Goal: Obtain resource: Download file/media

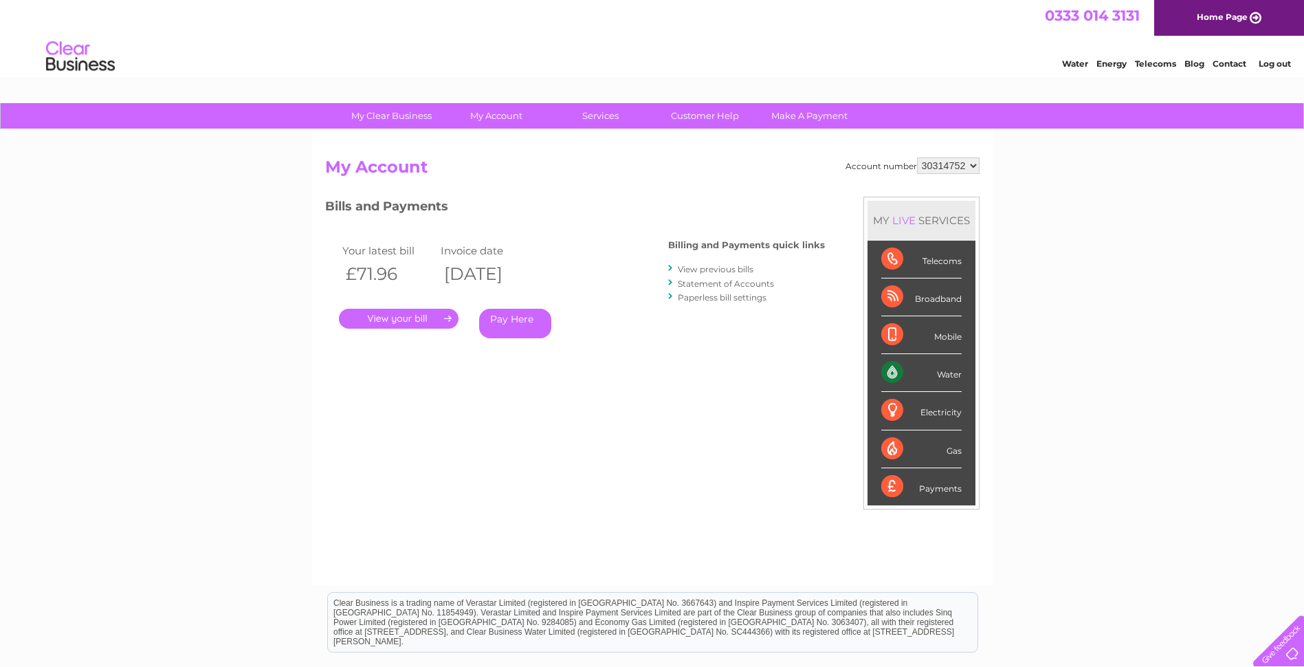
click at [972, 166] on select "30314358 30314752 30317716 30317748" at bounding box center [948, 165] width 63 height 16
click at [970, 168] on select "30314358 30314752 30317716 30317748" at bounding box center [948, 165] width 63 height 16
select select "30314358"
click at [917, 157] on select "30314358 30314752 30317716 30317748" at bounding box center [948, 165] width 63 height 16
click at [413, 320] on link "." at bounding box center [399, 319] width 120 height 20
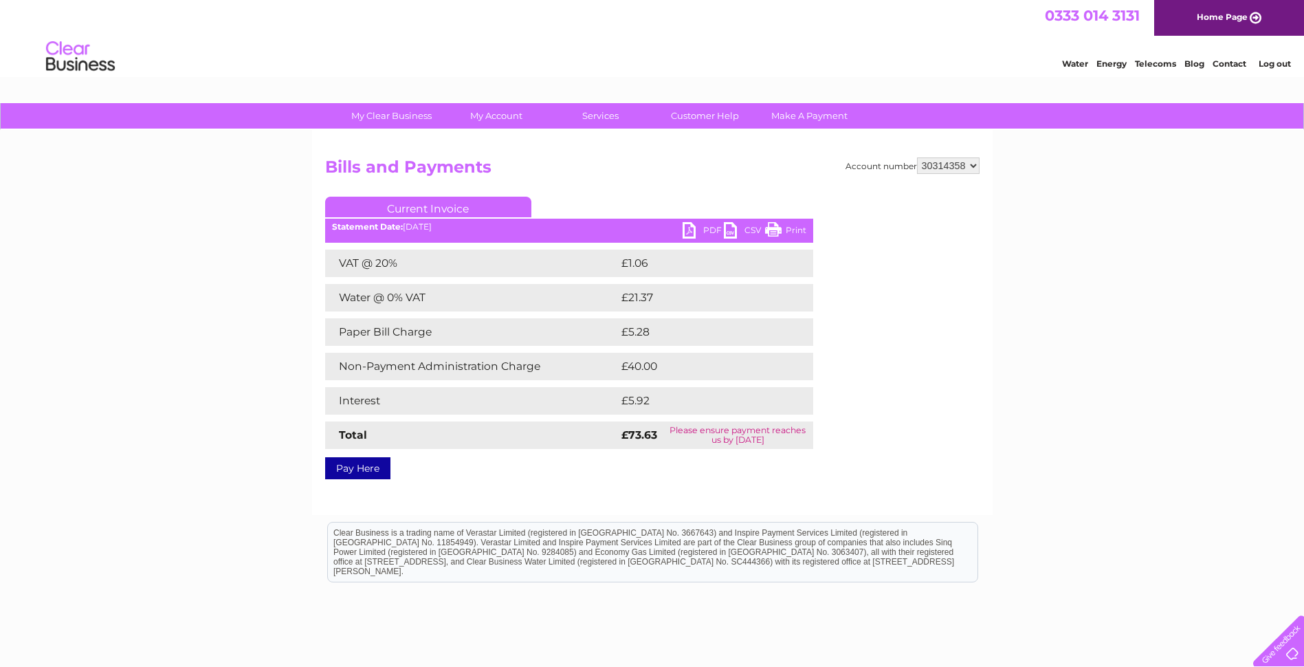
click at [691, 232] on link "PDF" at bounding box center [702, 232] width 41 height 20
drag, startPoint x: 975, startPoint y: 166, endPoint x: 972, endPoint y: 174, distance: 8.0
click at [975, 166] on select "30314358 30314752 30317716 30317748" at bounding box center [948, 165] width 63 height 16
select select "30314752"
click at [917, 157] on select "30314358 30314752 30317716 30317748" at bounding box center [948, 165] width 63 height 16
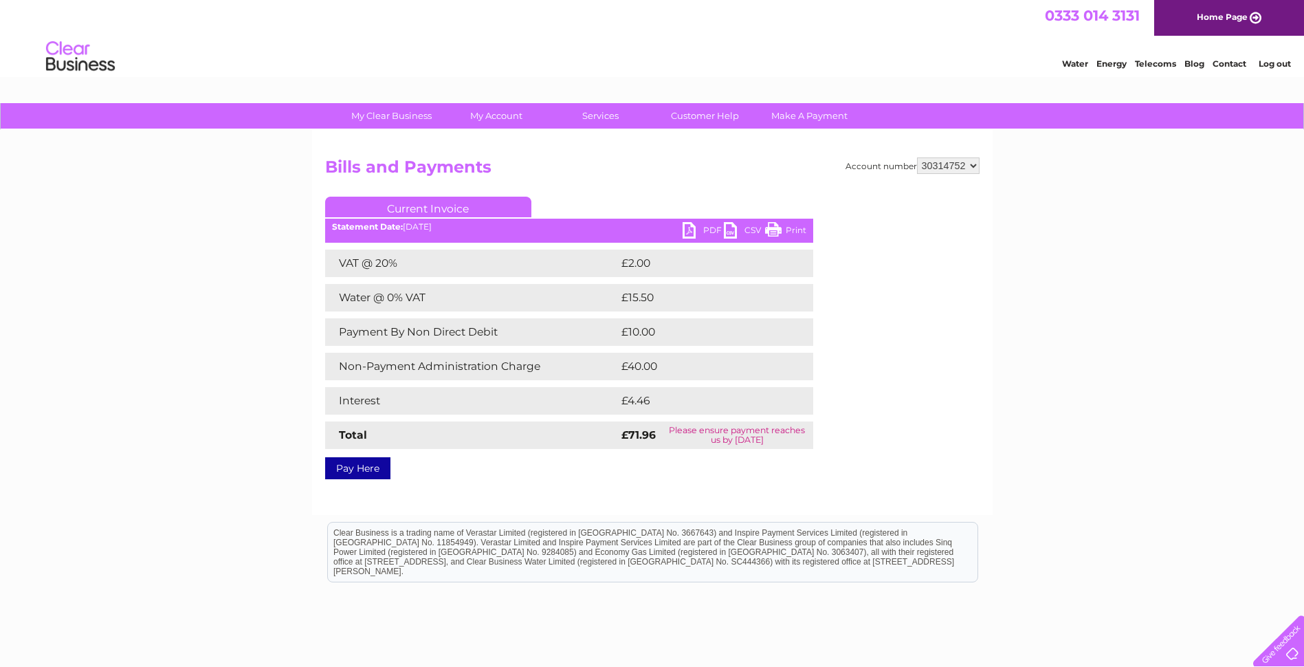
click at [973, 165] on select "30314358 30314752 30317716 30317748" at bounding box center [948, 165] width 63 height 16
select select "30317716"
click at [917, 157] on select "30314358 30314752 30317716 30317748" at bounding box center [948, 165] width 63 height 16
click at [687, 231] on link "PDF" at bounding box center [702, 232] width 41 height 20
click at [696, 228] on link "PDF" at bounding box center [702, 232] width 41 height 20
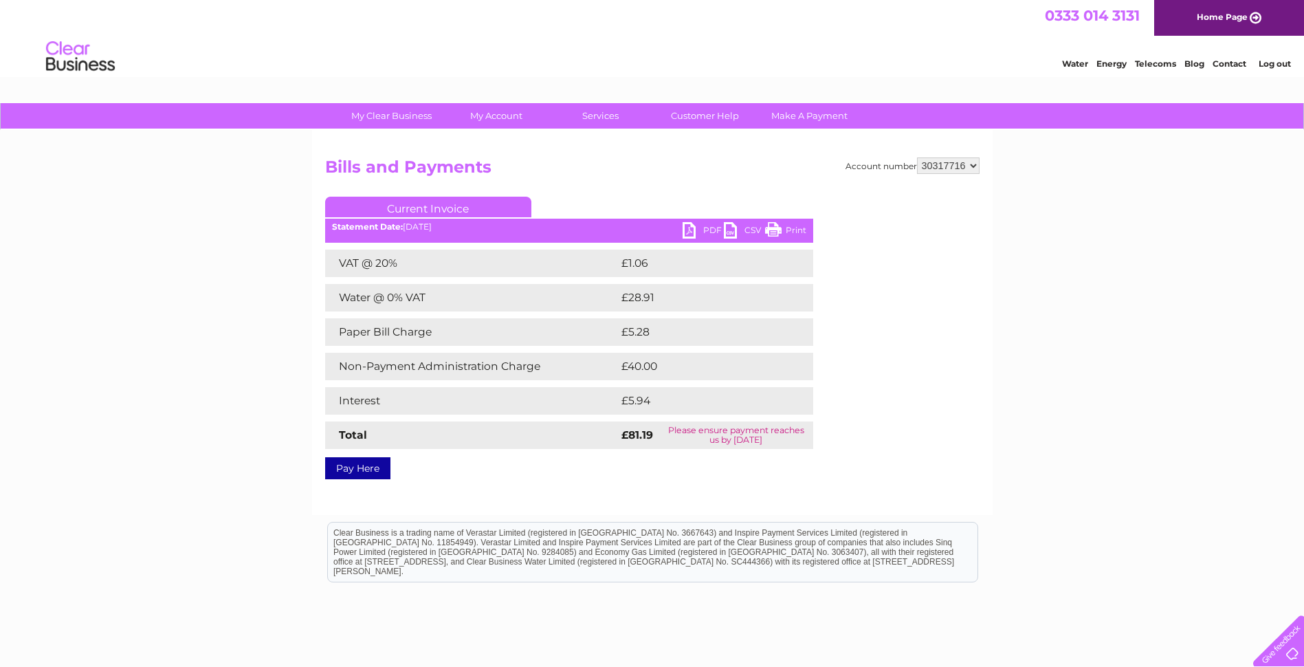
click at [975, 163] on select "30314358 30314752 30317716 30317748" at bounding box center [948, 165] width 63 height 16
select select "30317748"
click at [917, 157] on select "30314358 30314752 30317716 30317748" at bounding box center [948, 165] width 63 height 16
click at [694, 234] on link "PDF" at bounding box center [702, 232] width 41 height 20
click at [972, 167] on select "30314358 30314752 30317716 30317748" at bounding box center [948, 165] width 63 height 16
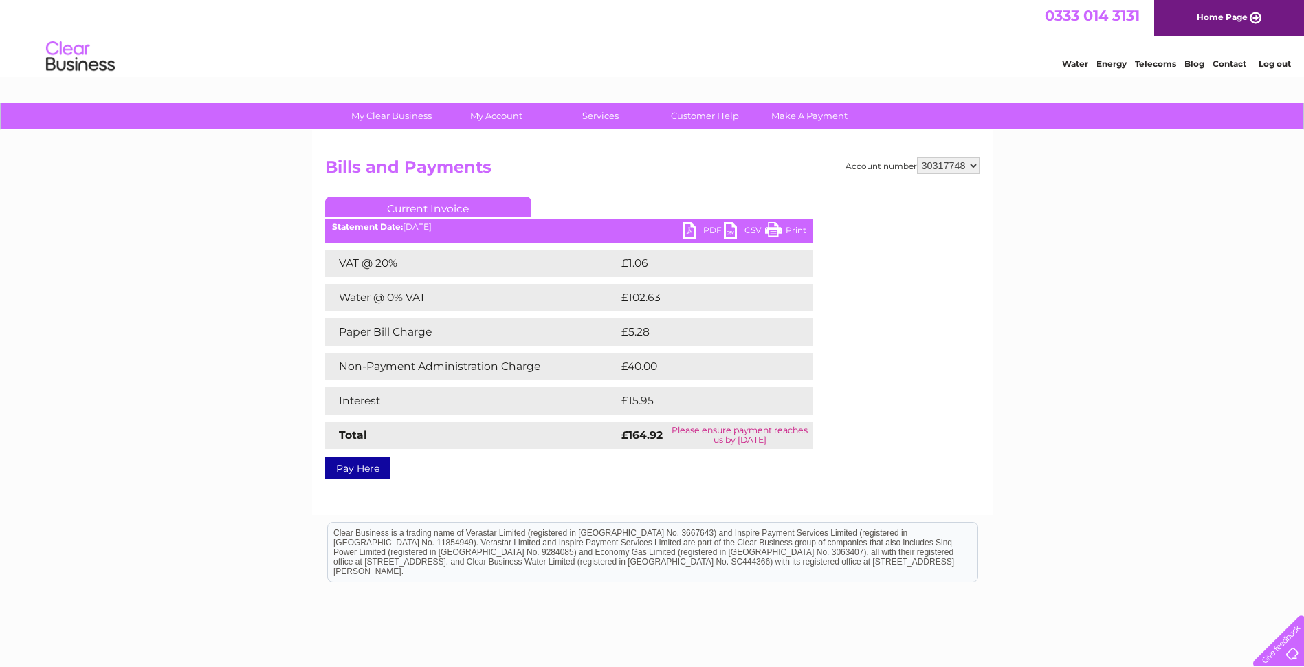
select select "30314358"
click at [917, 157] on select "30314358 30314752 30317716 30317748" at bounding box center [948, 165] width 63 height 16
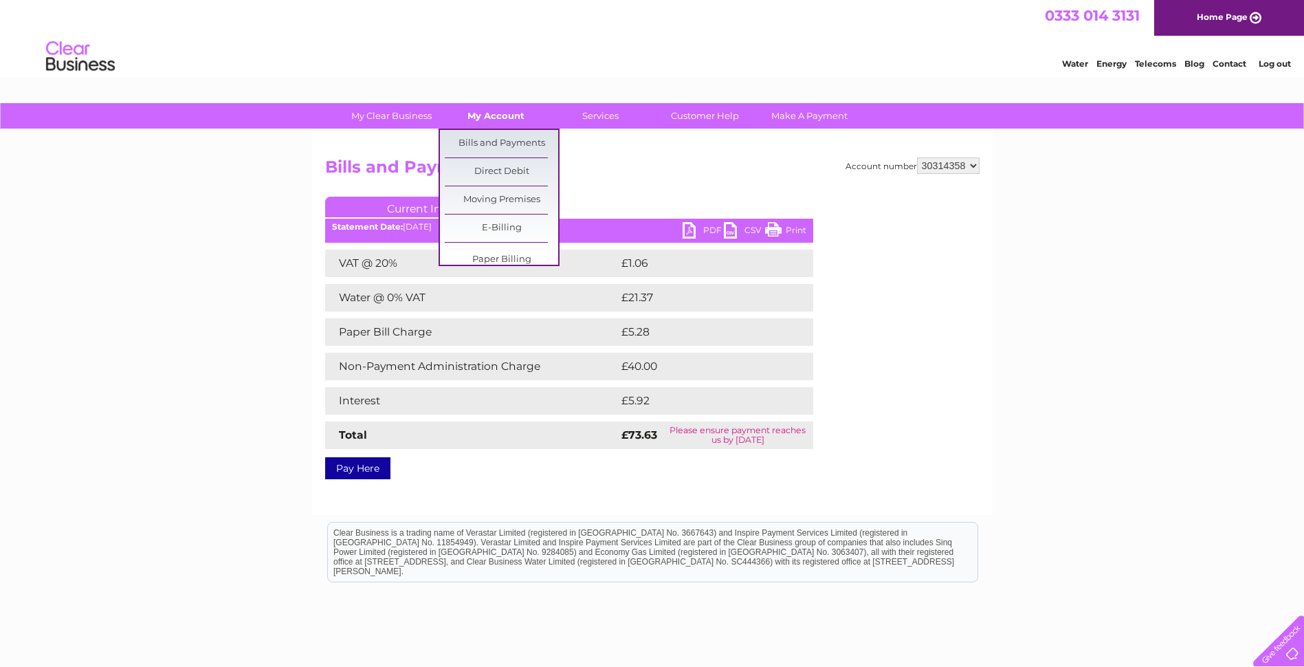
click at [495, 118] on link "My Account" at bounding box center [495, 115] width 113 height 25
click at [496, 145] on link "Bills and Payments" at bounding box center [501, 143] width 113 height 27
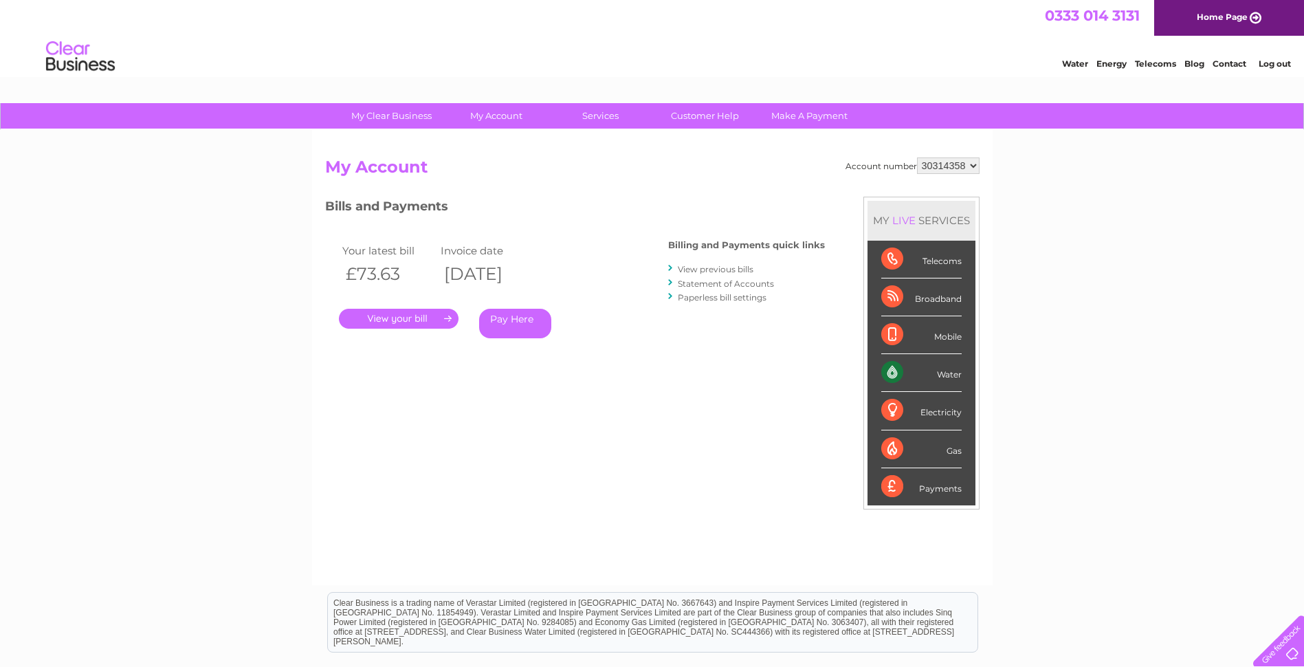
click at [721, 269] on link "View previous bills" at bounding box center [716, 269] width 76 height 10
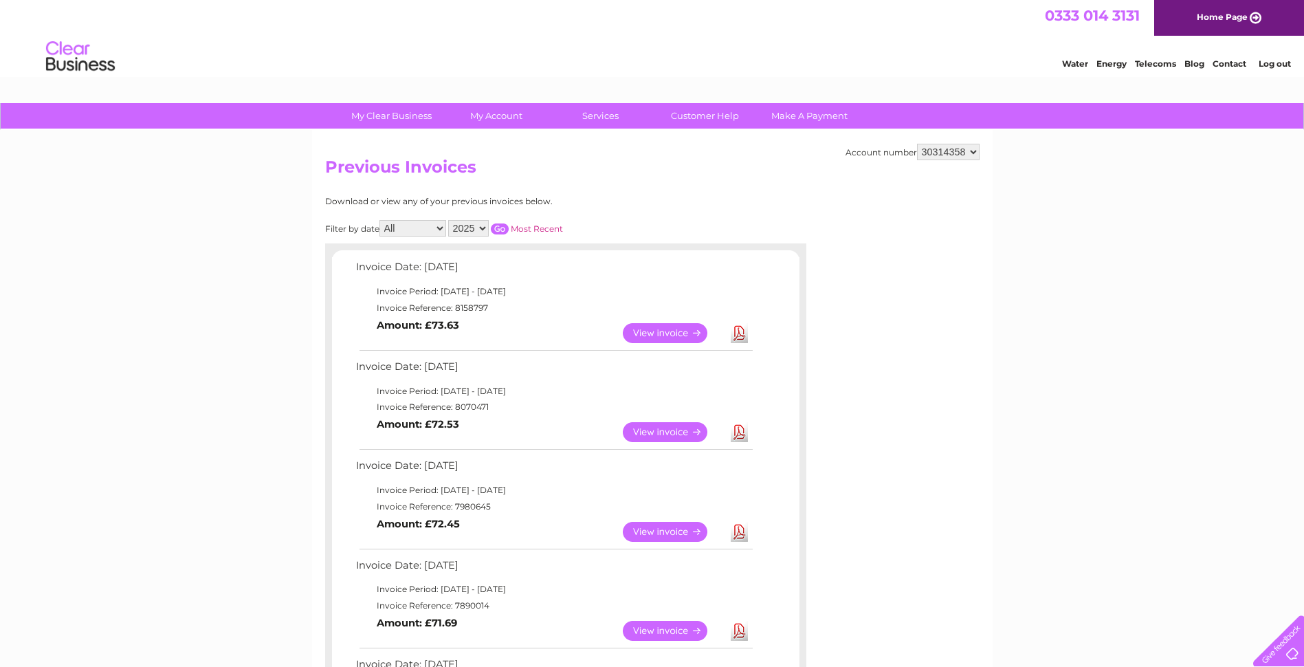
click at [973, 153] on select "30314358 30314752 30317716 30317748" at bounding box center [948, 152] width 63 height 16
click at [586, 264] on td "Invoice Date: [DATE]" at bounding box center [554, 270] width 402 height 25
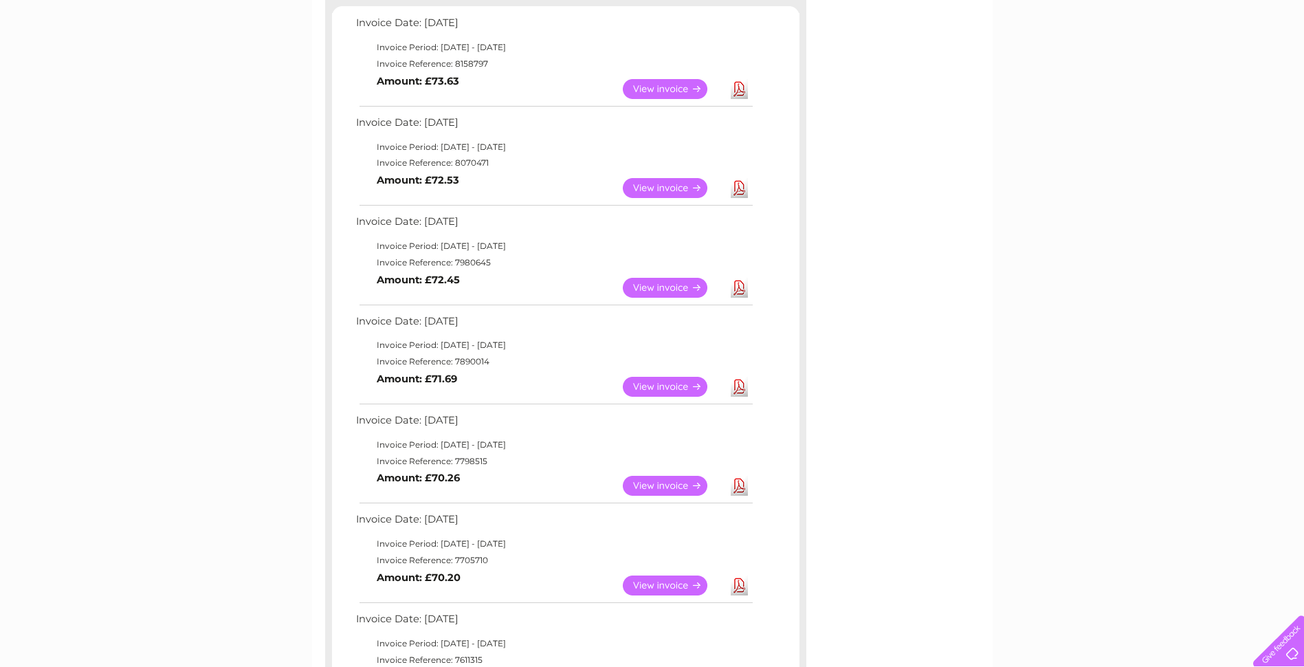
scroll to position [38, 0]
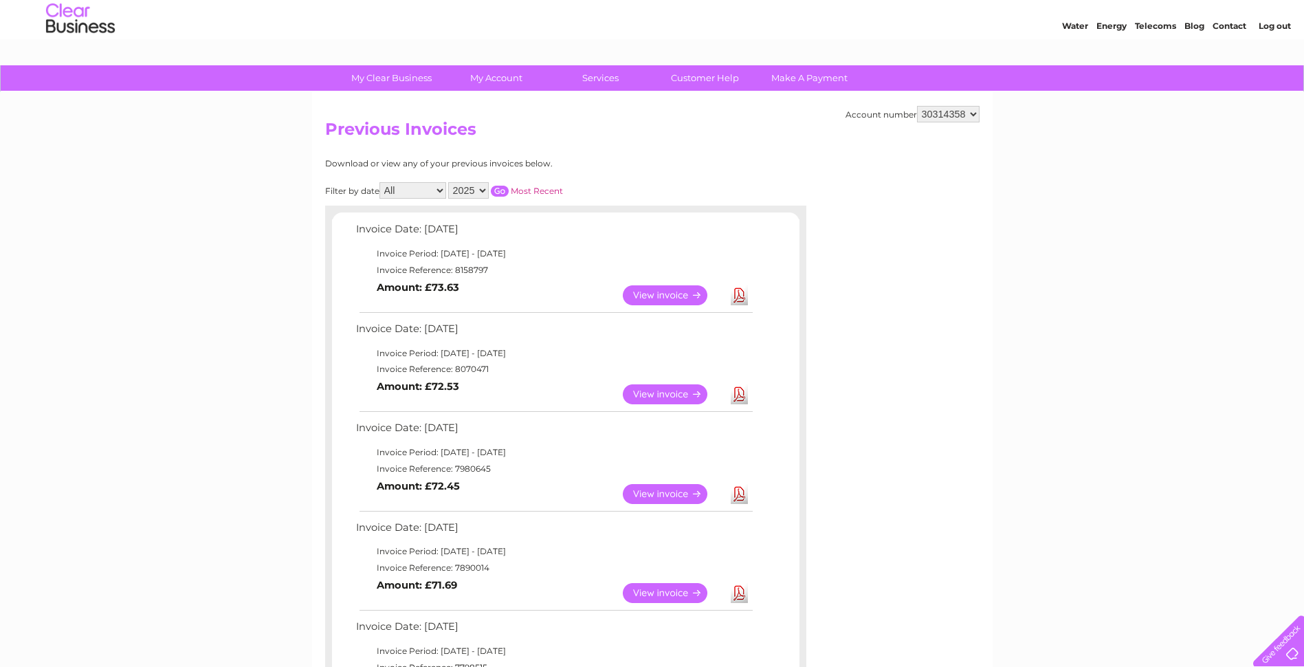
click at [656, 588] on link "View" at bounding box center [673, 593] width 101 height 20
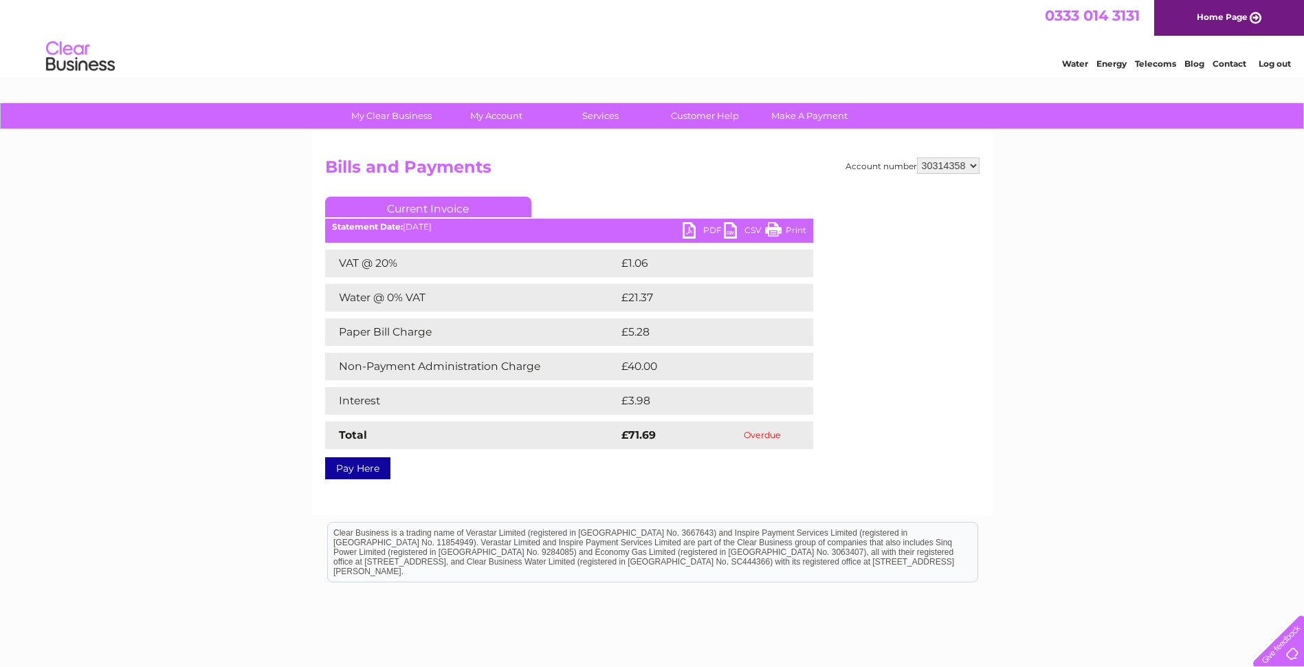
click at [691, 225] on link "PDF" at bounding box center [702, 232] width 41 height 20
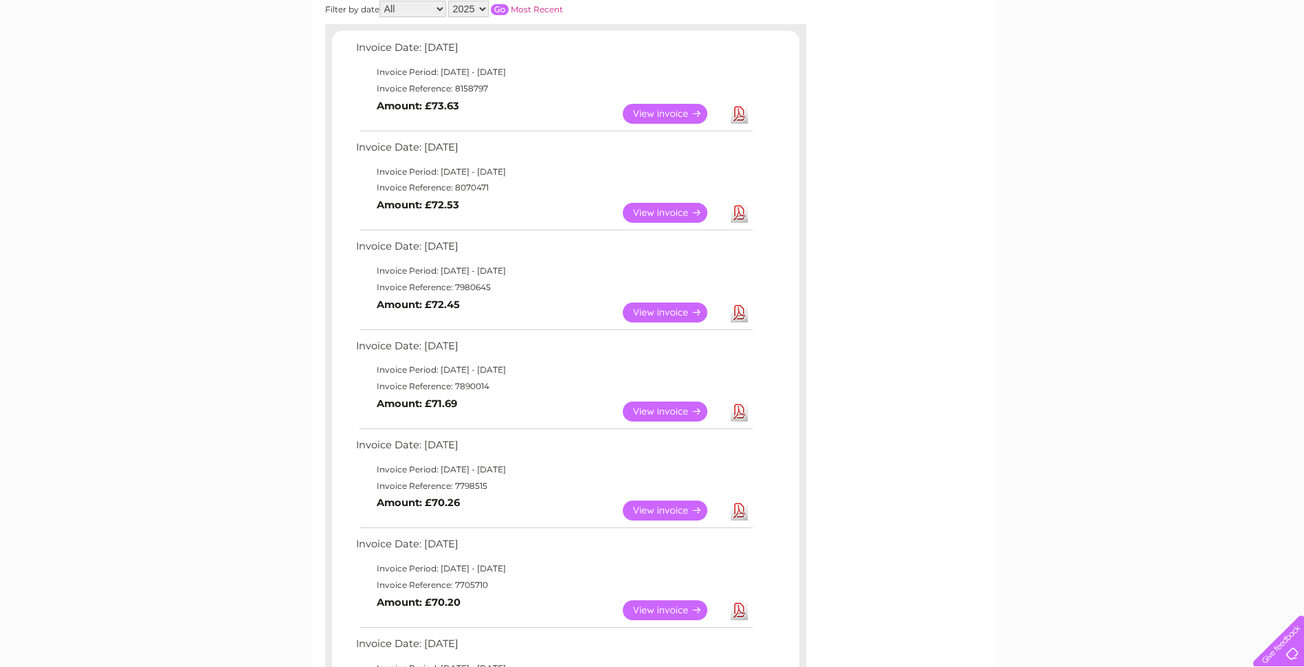
scroll to position [244, 0]
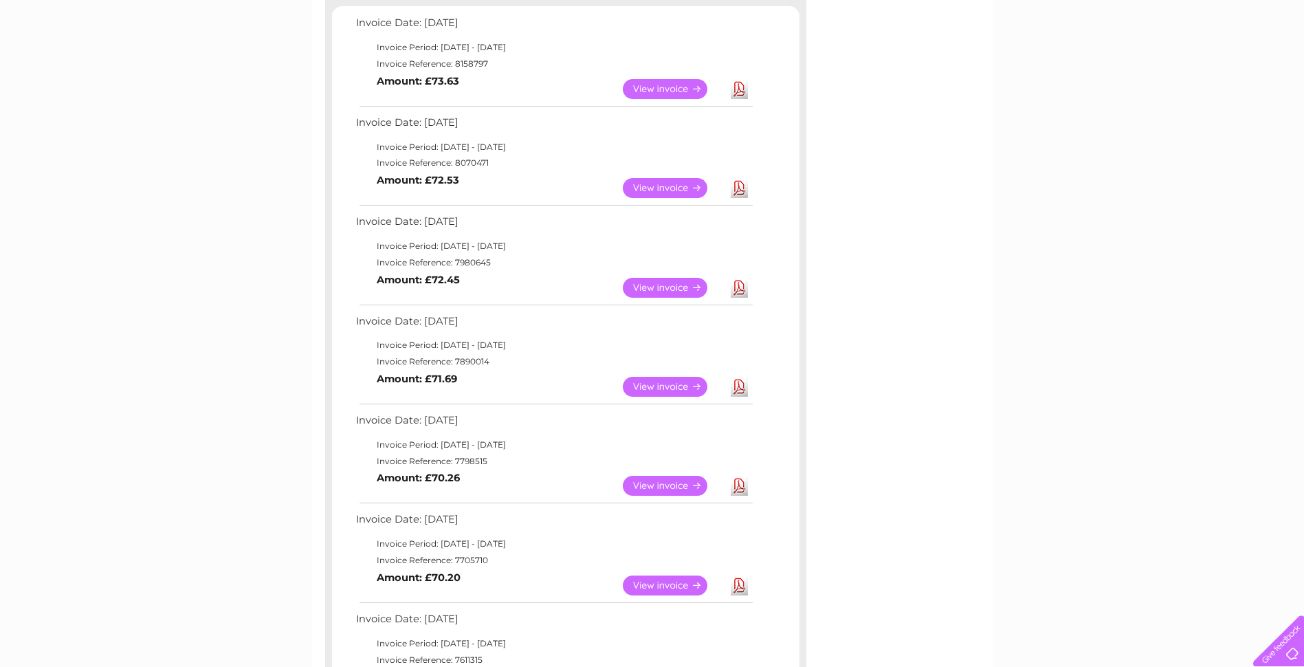
click at [682, 480] on link "View" at bounding box center [673, 486] width 101 height 20
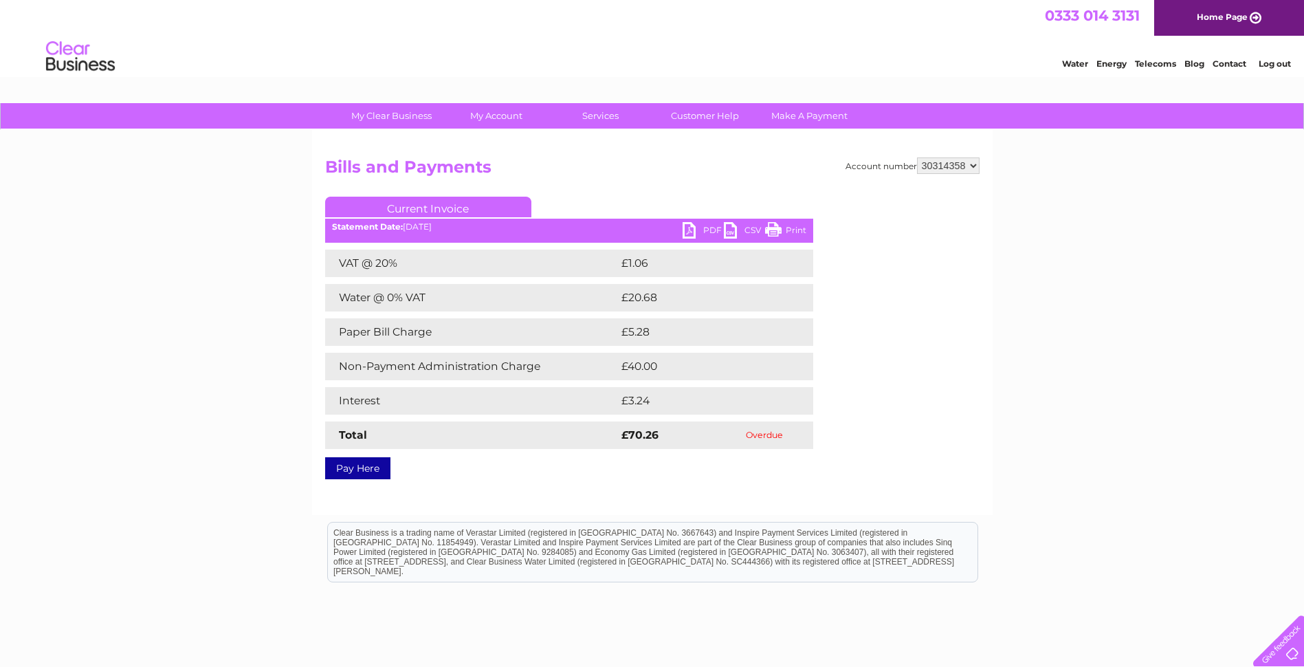
click at [687, 235] on link "PDF" at bounding box center [702, 232] width 41 height 20
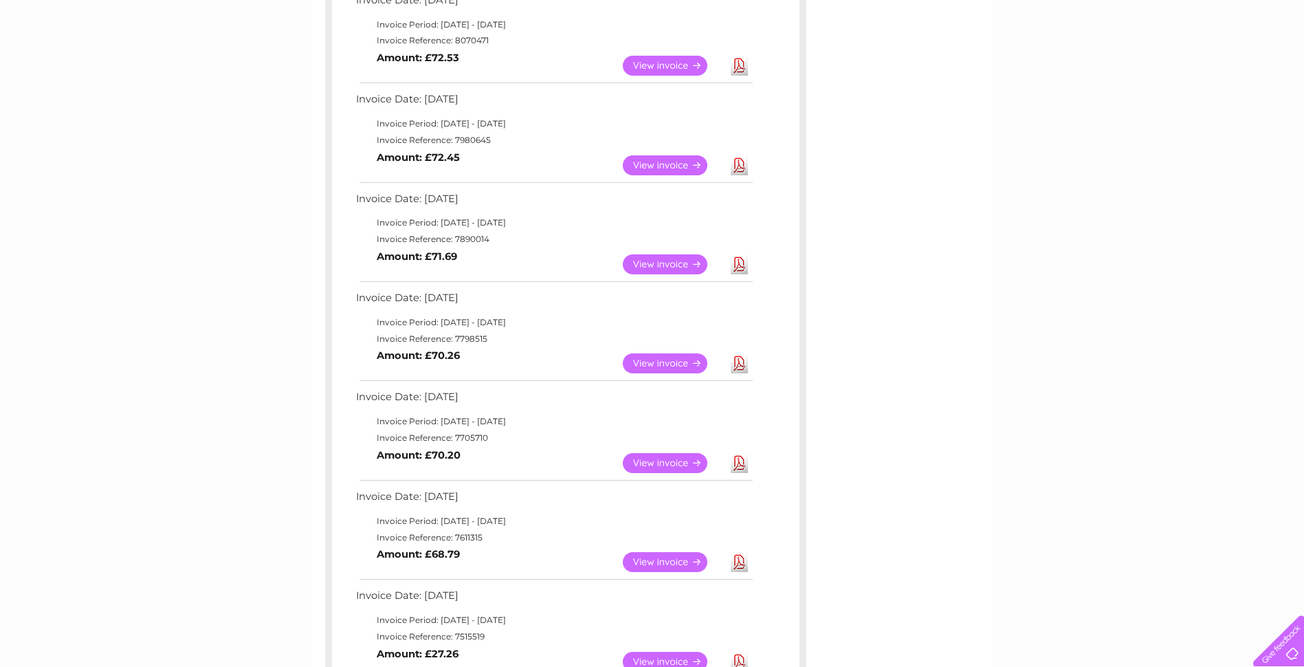
scroll to position [381, 0]
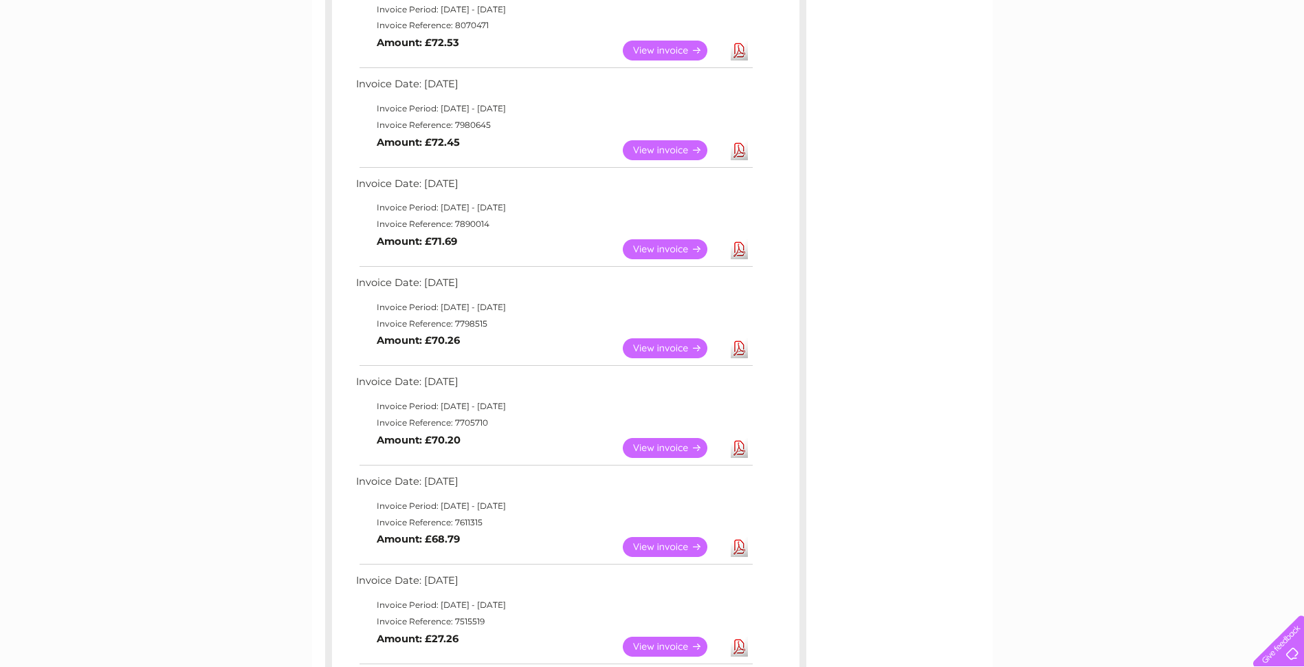
click at [664, 446] on link "View" at bounding box center [673, 448] width 101 height 20
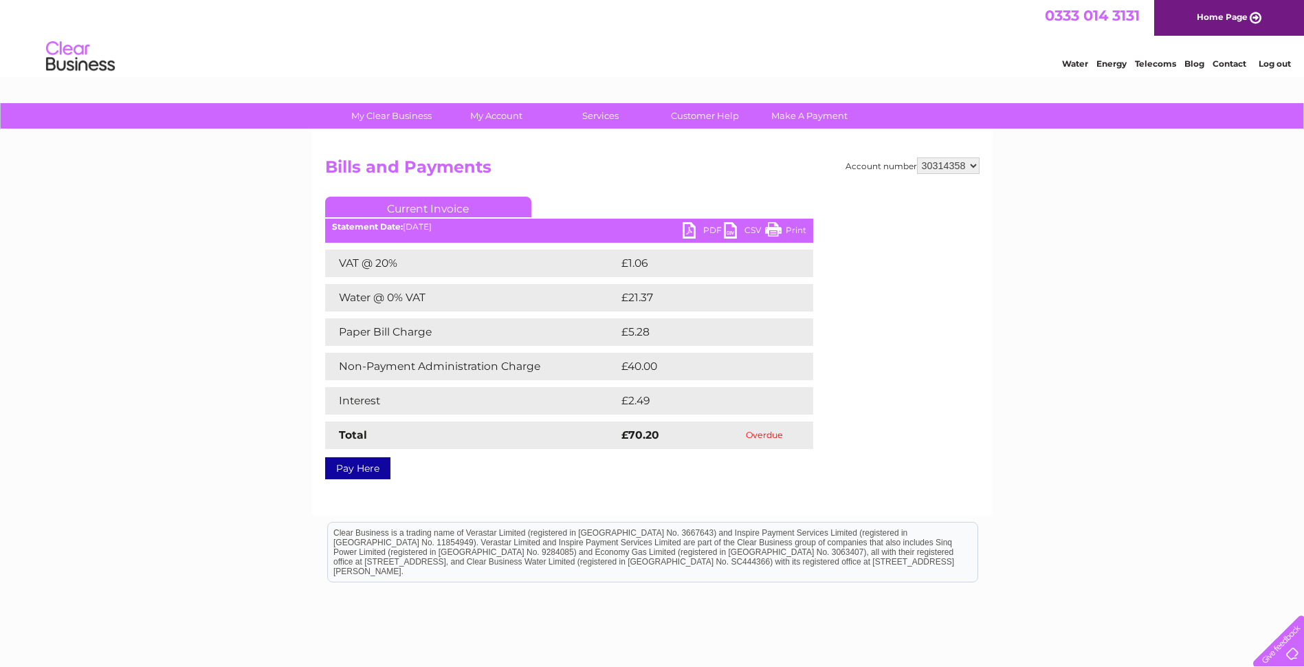
click at [690, 227] on link "PDF" at bounding box center [702, 232] width 41 height 20
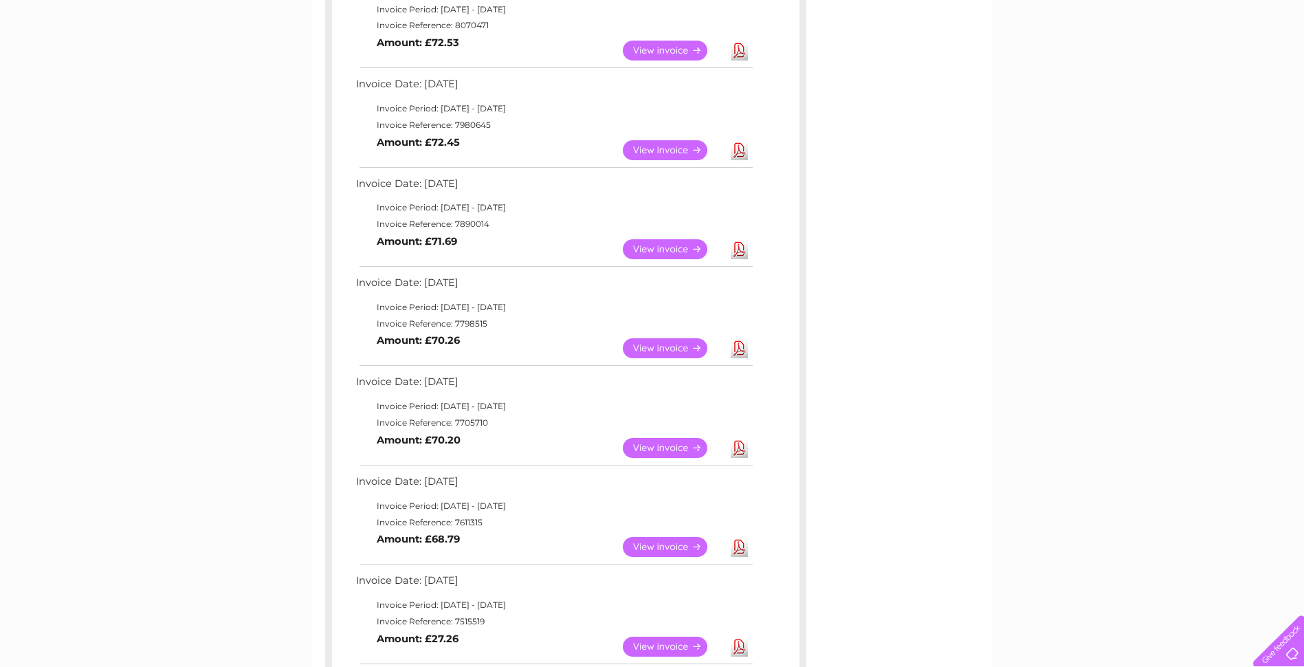
scroll to position [450, 0]
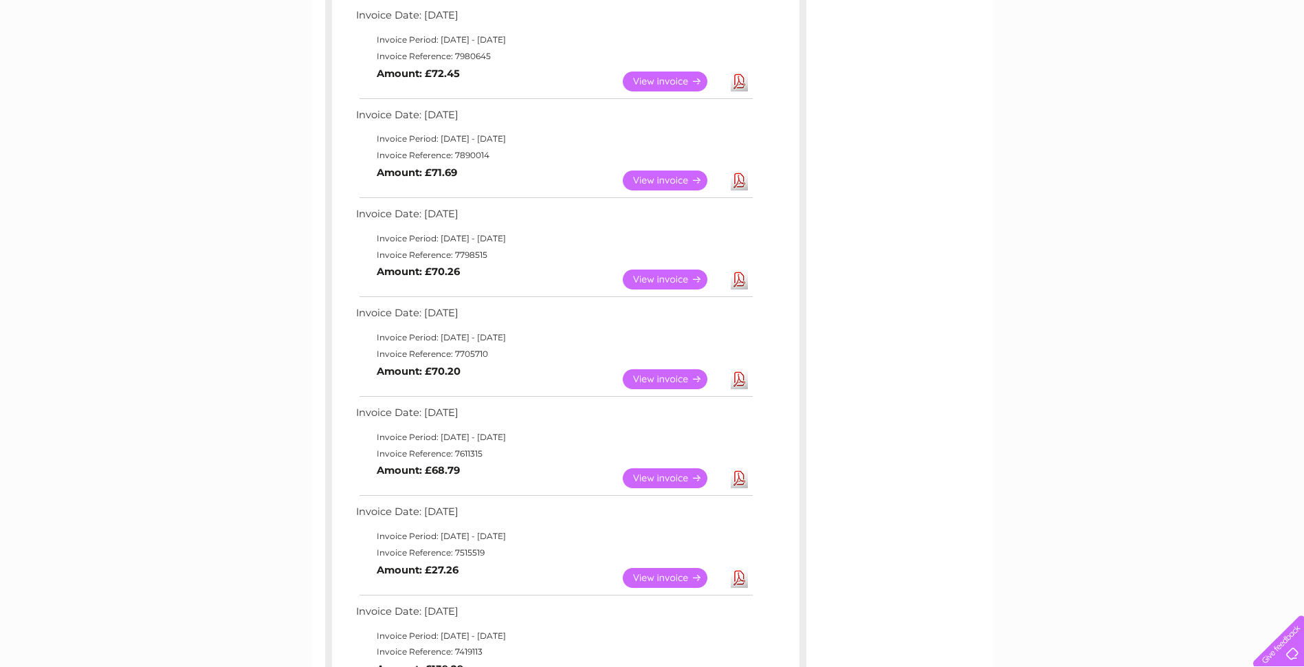
click at [660, 481] on link "View" at bounding box center [673, 478] width 101 height 20
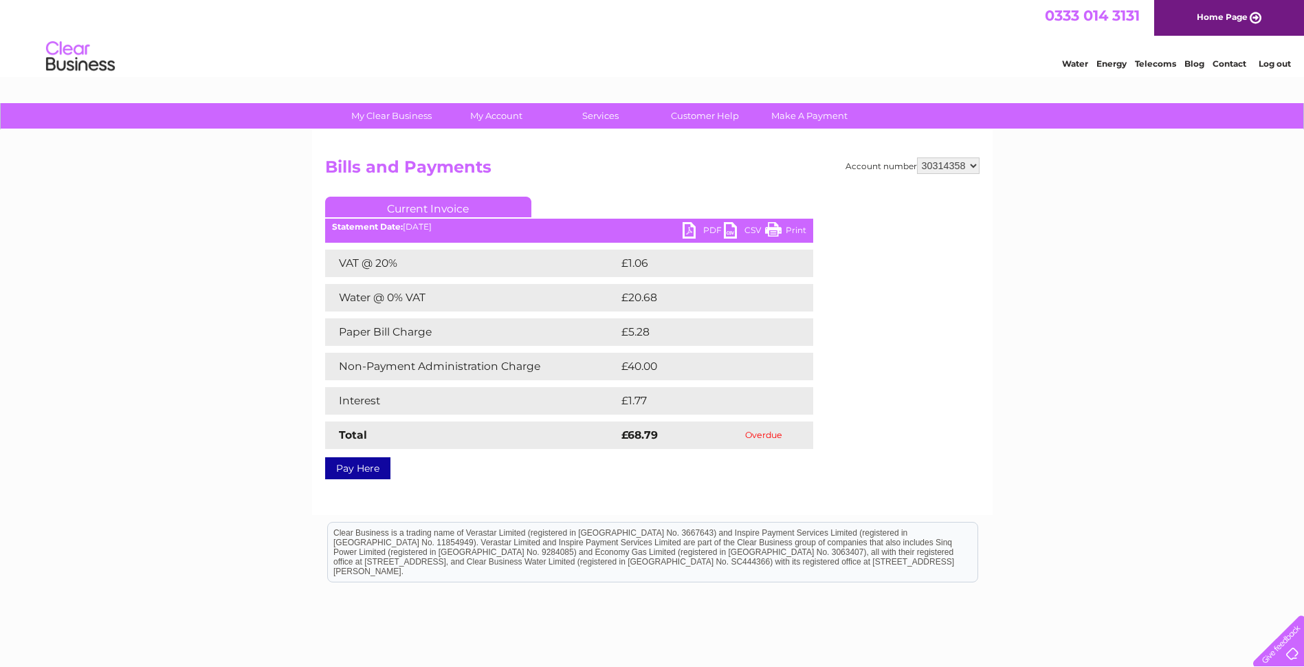
click at [690, 230] on link "PDF" at bounding box center [702, 232] width 41 height 20
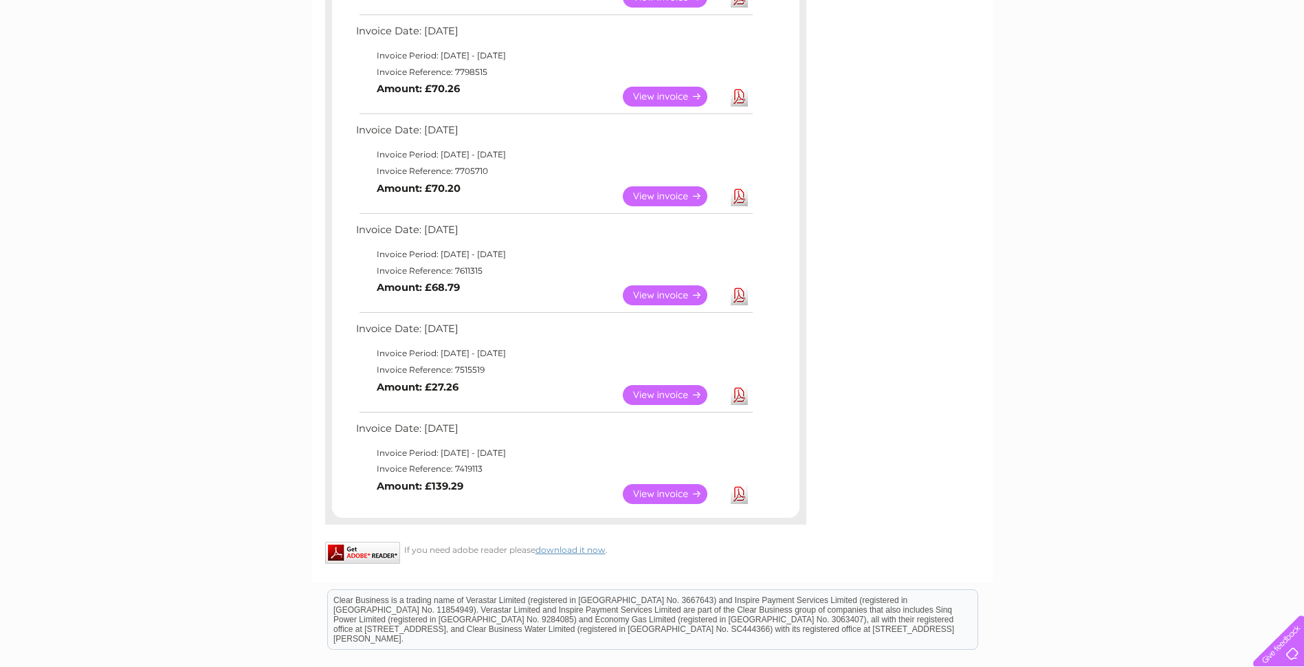
scroll to position [656, 0]
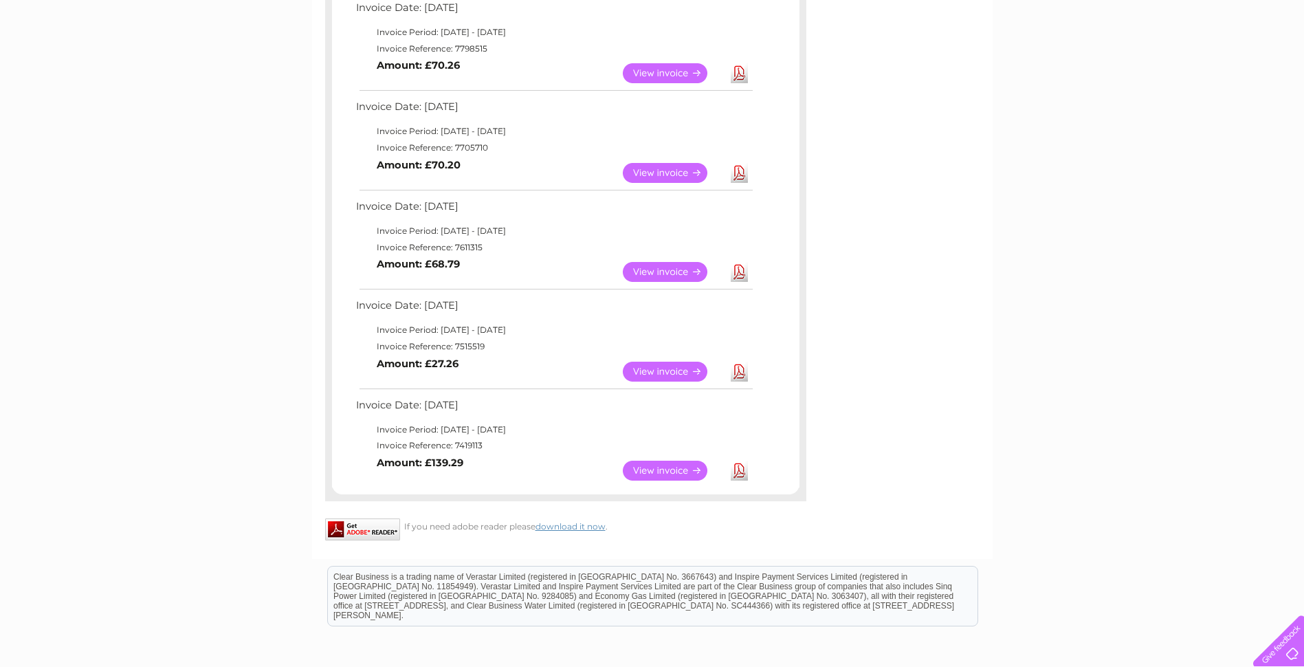
click at [668, 472] on link "View" at bounding box center [673, 470] width 101 height 20
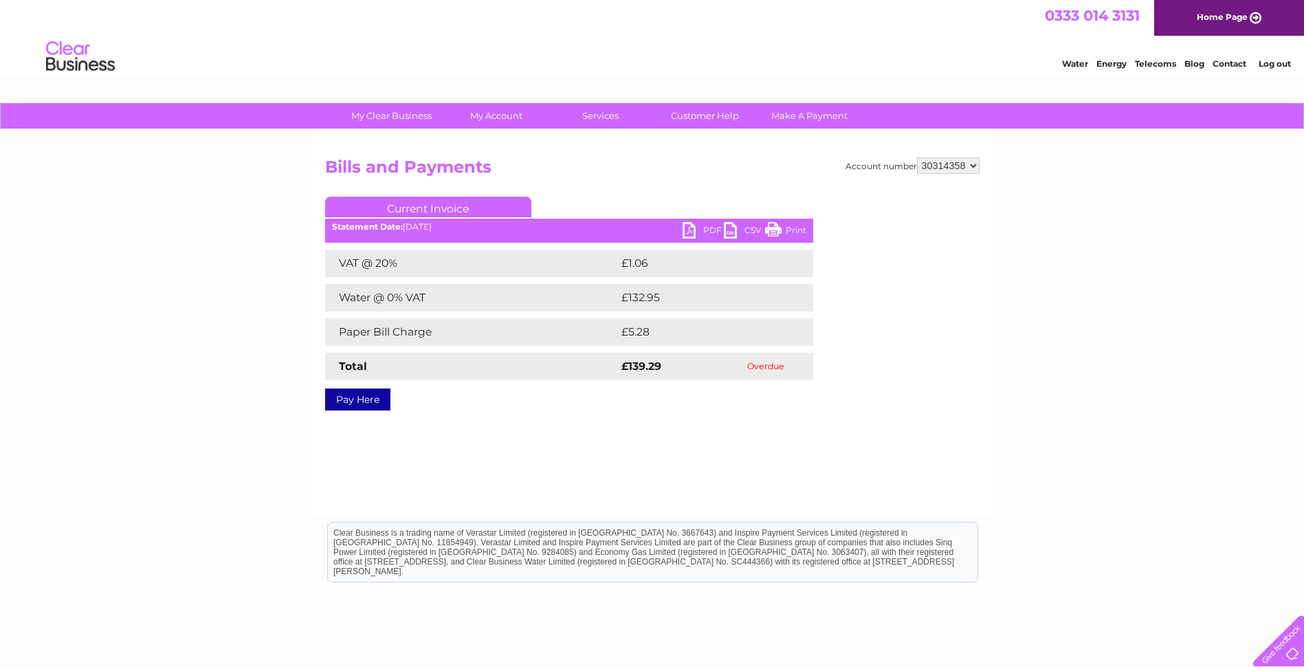
click at [692, 237] on link "PDF" at bounding box center [702, 232] width 41 height 20
click at [974, 168] on select "30314358 30314752 30317716 30317748" at bounding box center [948, 165] width 63 height 16
select select "30314752"
click at [917, 157] on select "30314358 30314752 30317716 30317748" at bounding box center [948, 165] width 63 height 16
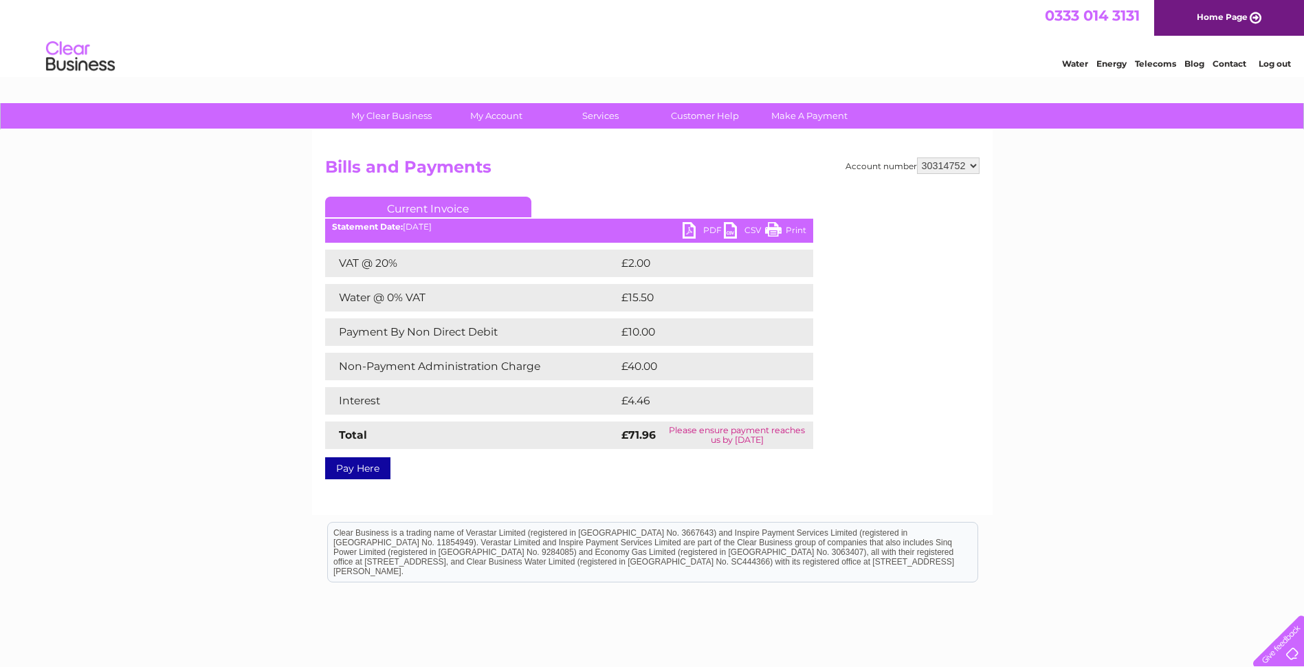
click at [739, 182] on h2 "Bills and Payments" at bounding box center [652, 170] width 654 height 26
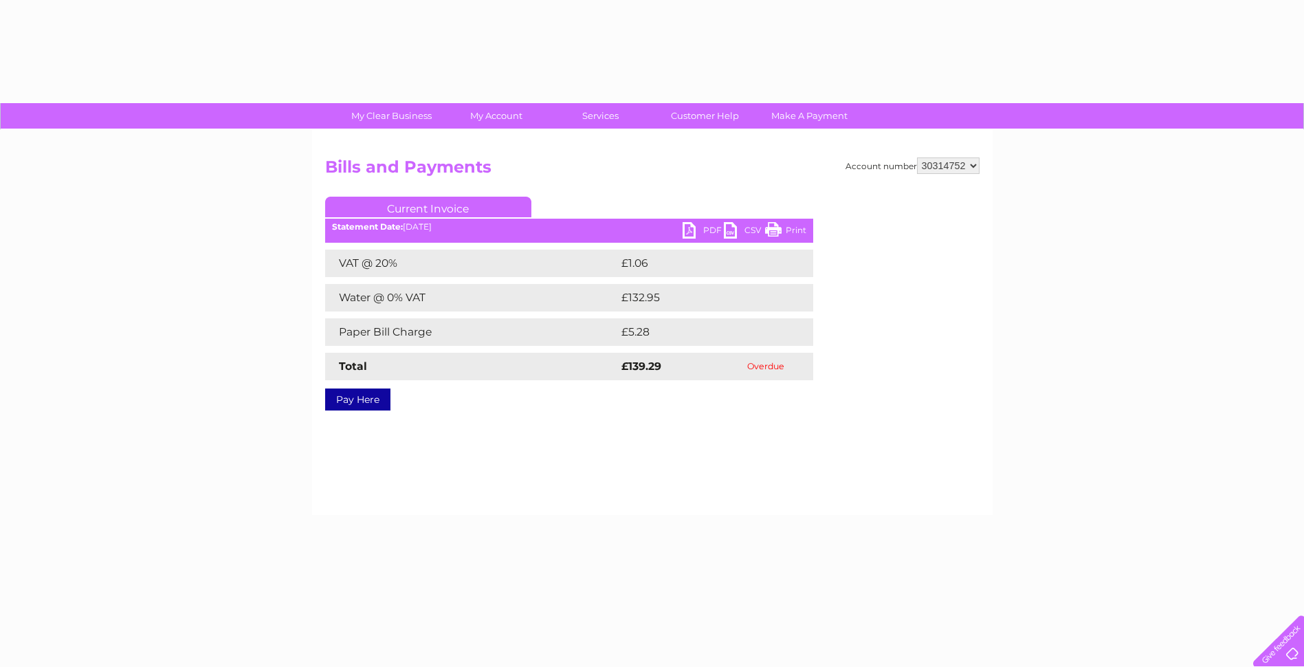
select select "30314752"
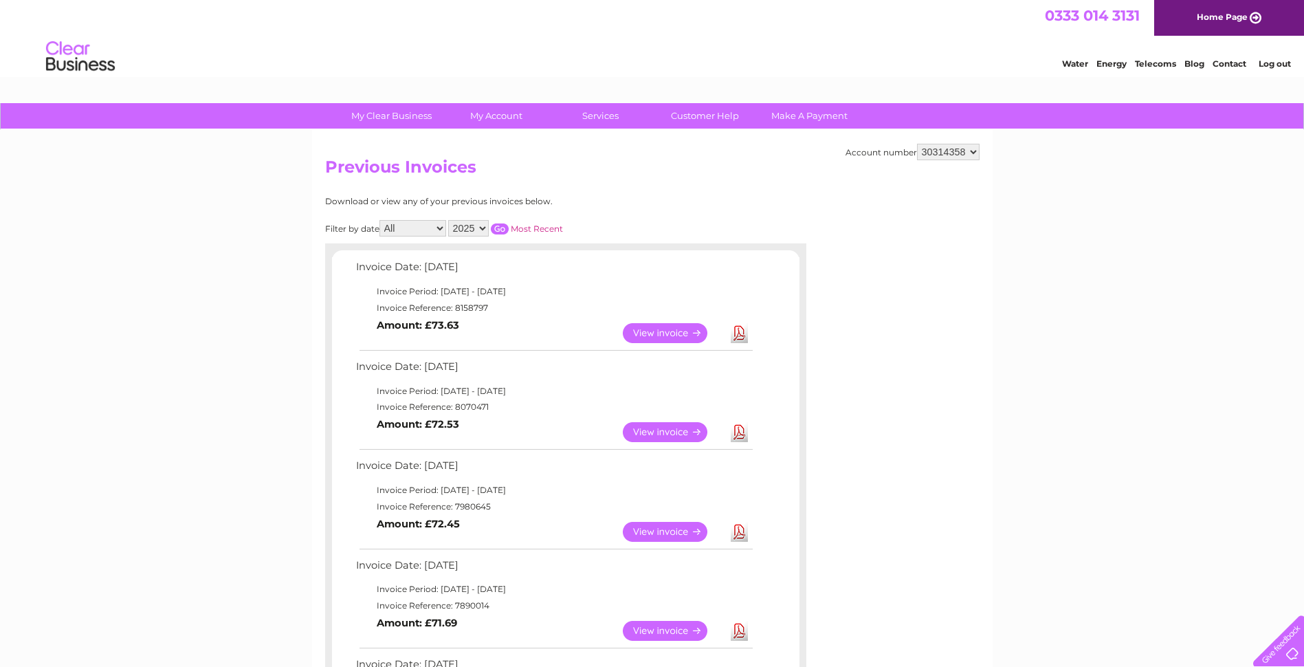
click at [977, 153] on select "30314358 30314752 30317716 30317748" at bounding box center [948, 152] width 63 height 16
select select "30314752"
click at [917, 144] on select "30314358 30314752 30317716 30317748" at bounding box center [948, 152] width 63 height 16
click at [978, 151] on select "30314358 30314752 30317716 30317748" at bounding box center [948, 152] width 63 height 16
select select "30317716"
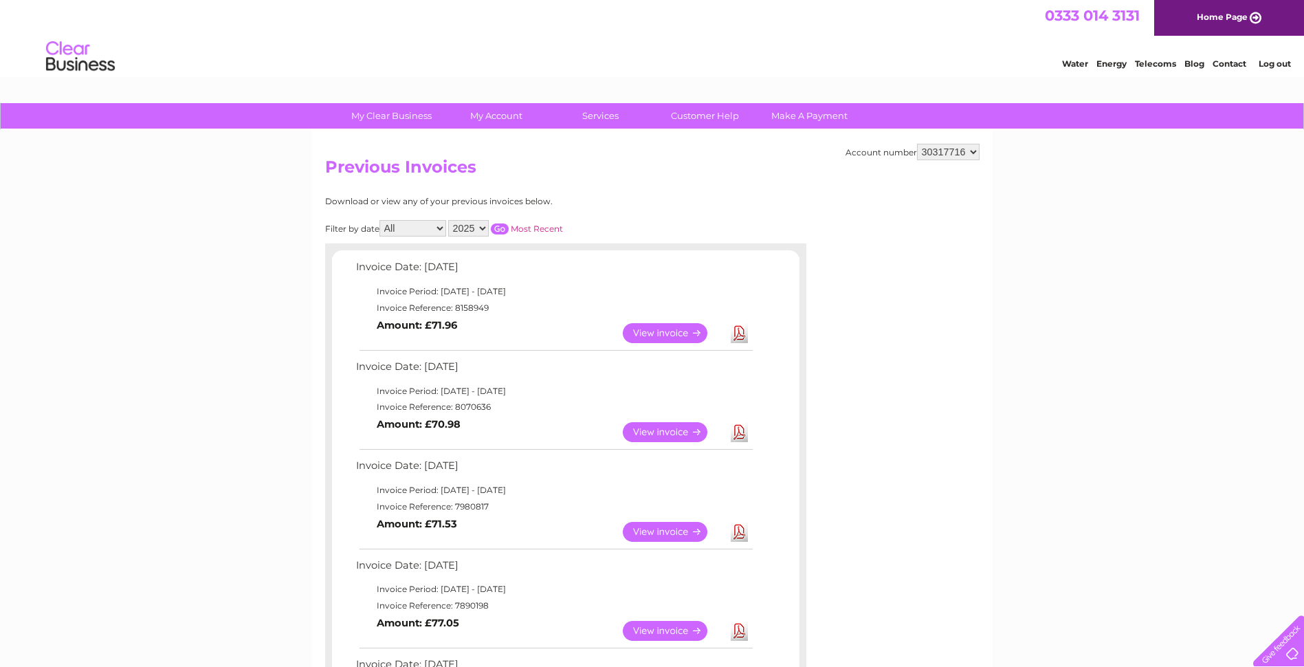
click at [917, 144] on select "30314358 30314752 30317716 30317748" at bounding box center [948, 152] width 63 height 16
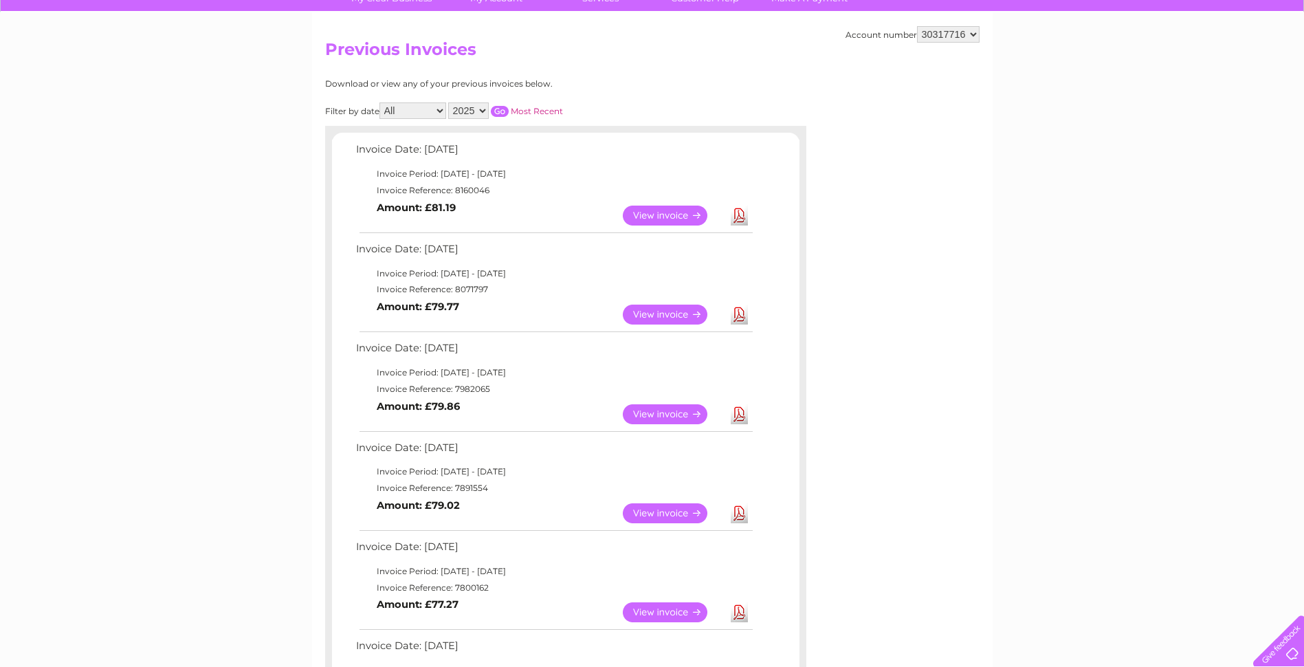
scroll to position [137, 0]
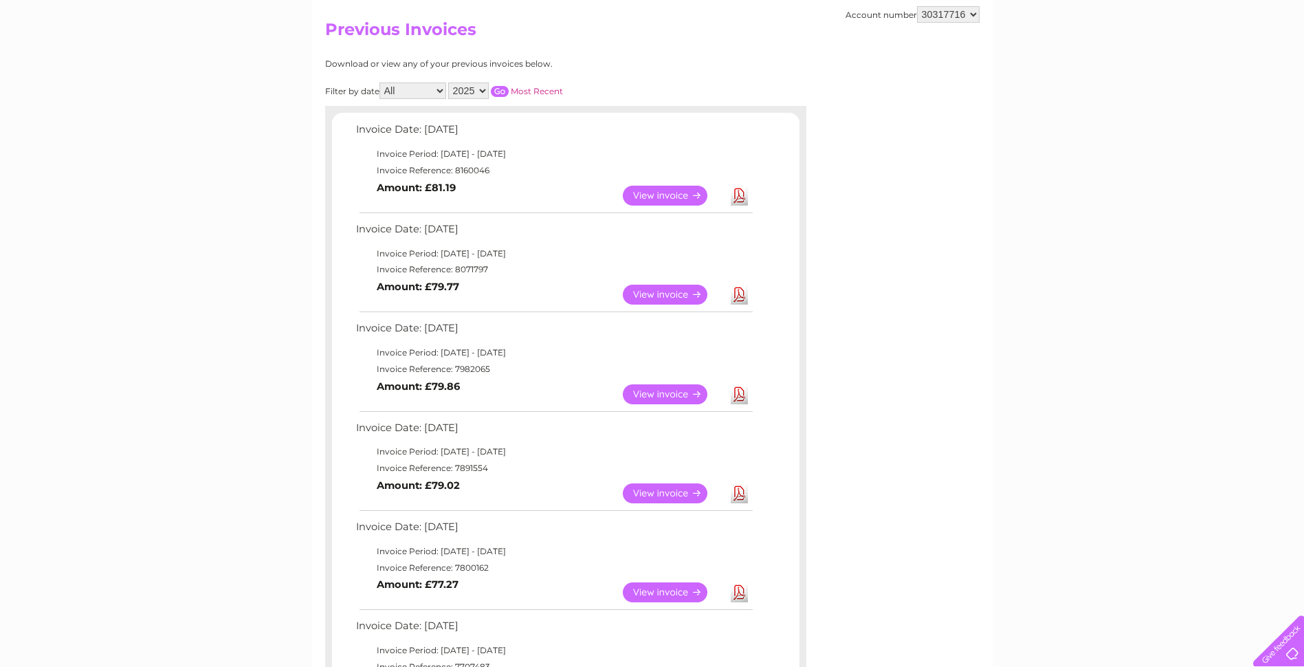
click at [666, 497] on link "View" at bounding box center [673, 493] width 101 height 20
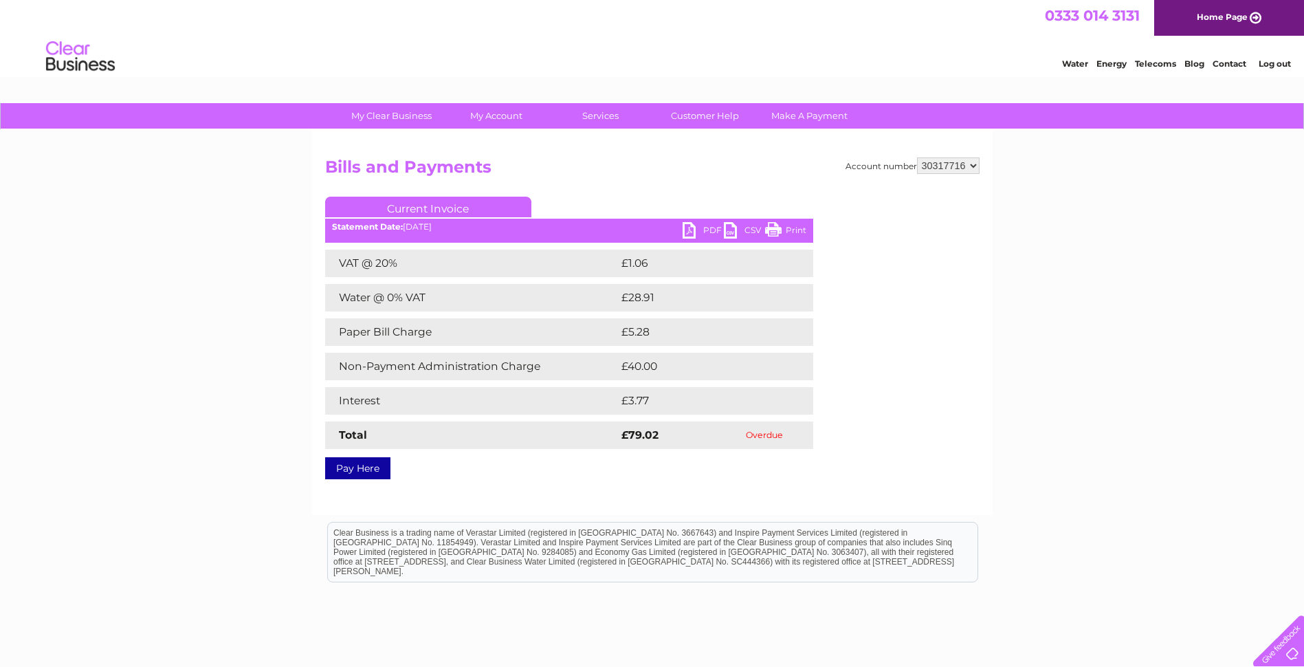
click at [688, 225] on link "PDF" at bounding box center [702, 232] width 41 height 20
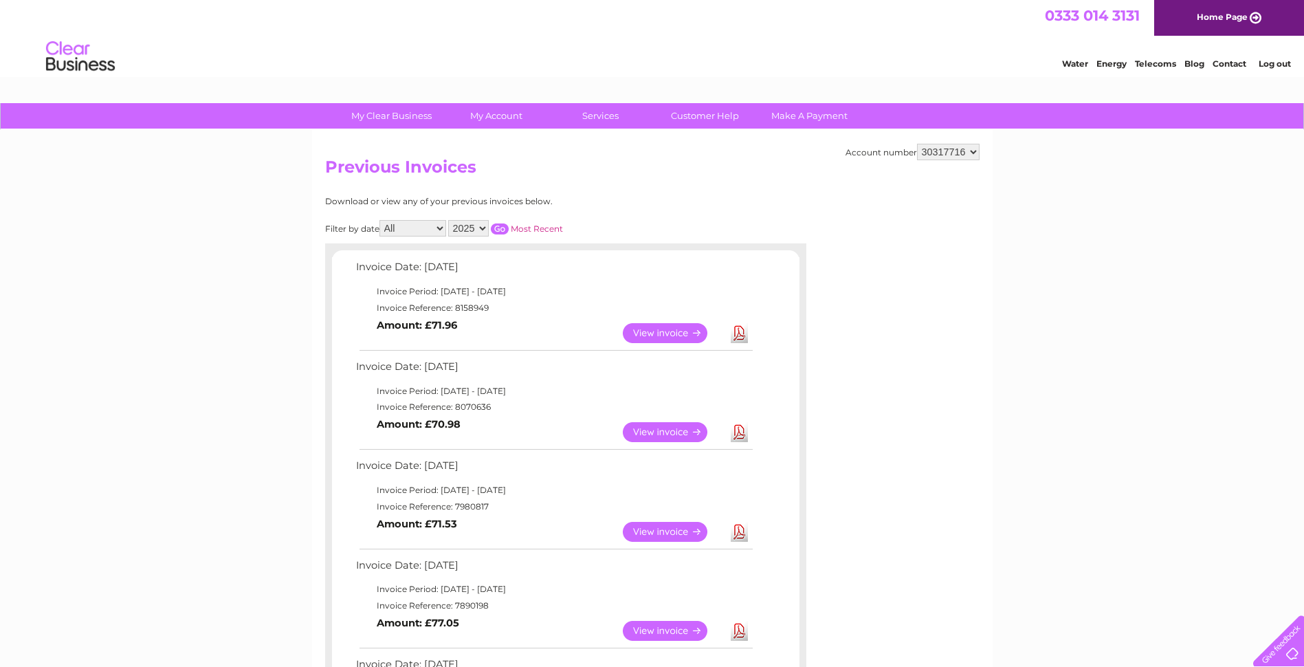
click at [979, 153] on select "30314358 30314752 30317716 30317748" at bounding box center [948, 152] width 63 height 16
click at [971, 154] on select "30314358 30314752 30317716 30317748" at bounding box center [948, 152] width 63 height 16
select select "30314752"
click at [917, 144] on select "30314358 30314752 30317716 30317748" at bounding box center [948, 152] width 63 height 16
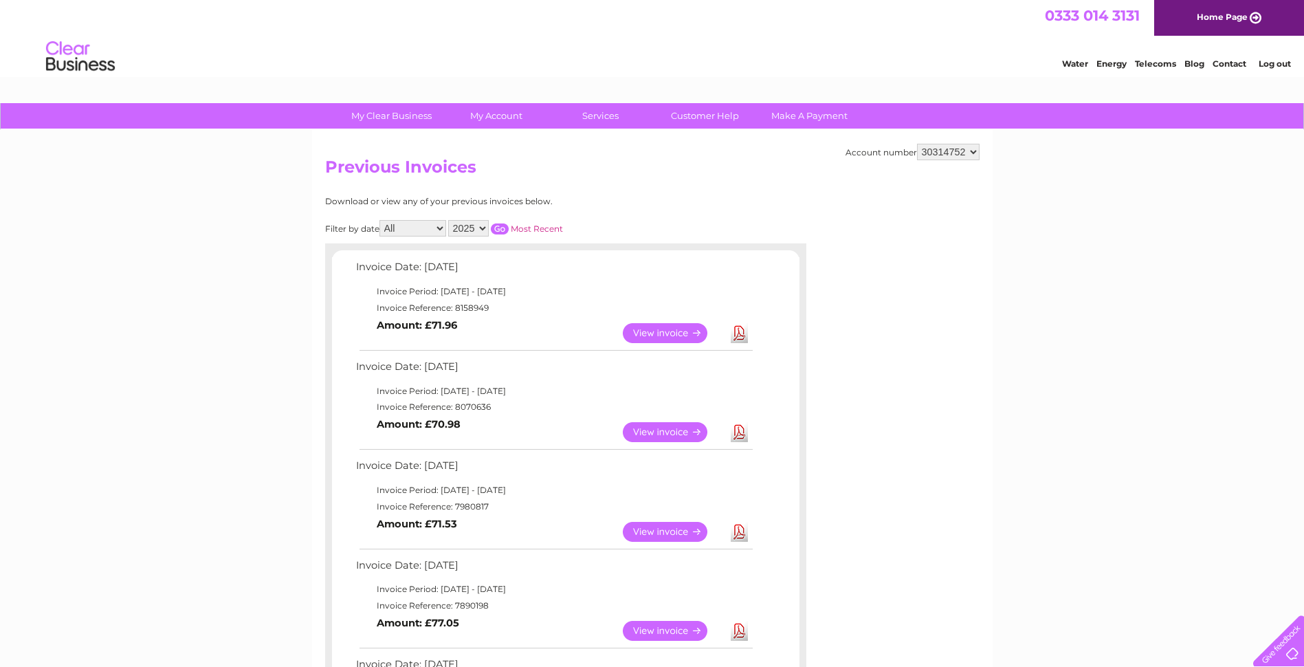
click at [976, 149] on select "30314358 30314752 30317716 30317748" at bounding box center [948, 152] width 63 height 16
select select "30317716"
click at [917, 144] on select "30314358 30314752 30317716 30317748" at bounding box center [948, 152] width 63 height 16
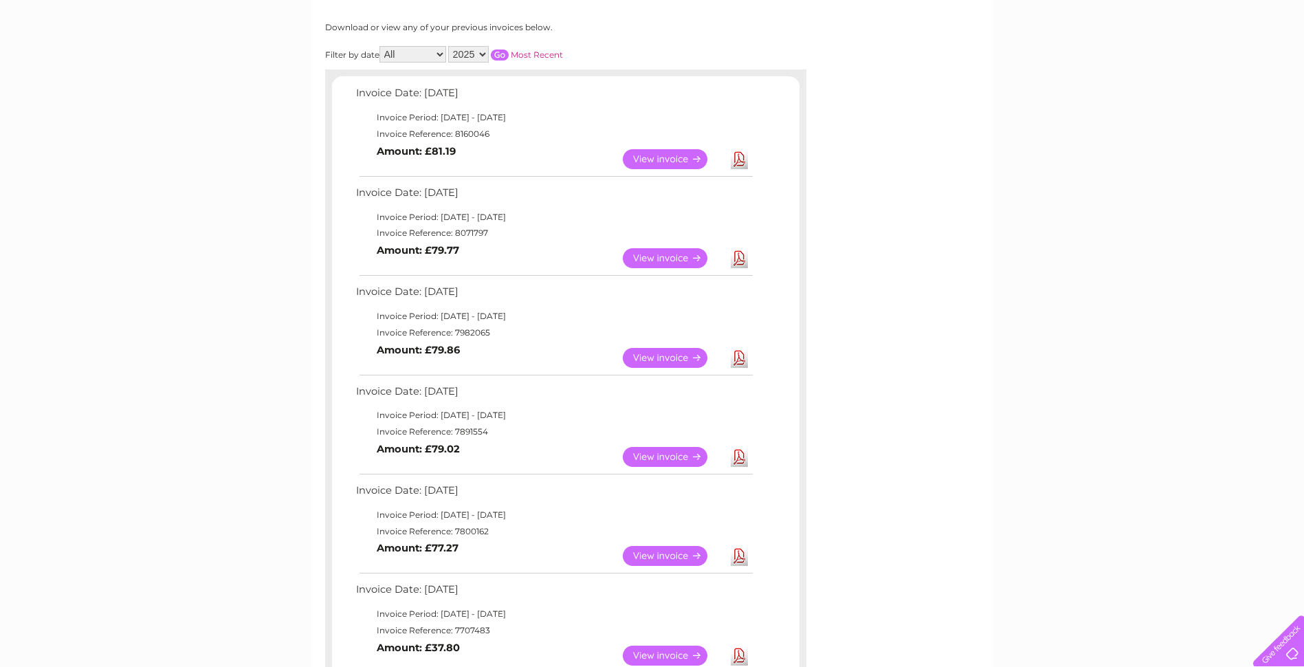
scroll to position [206, 0]
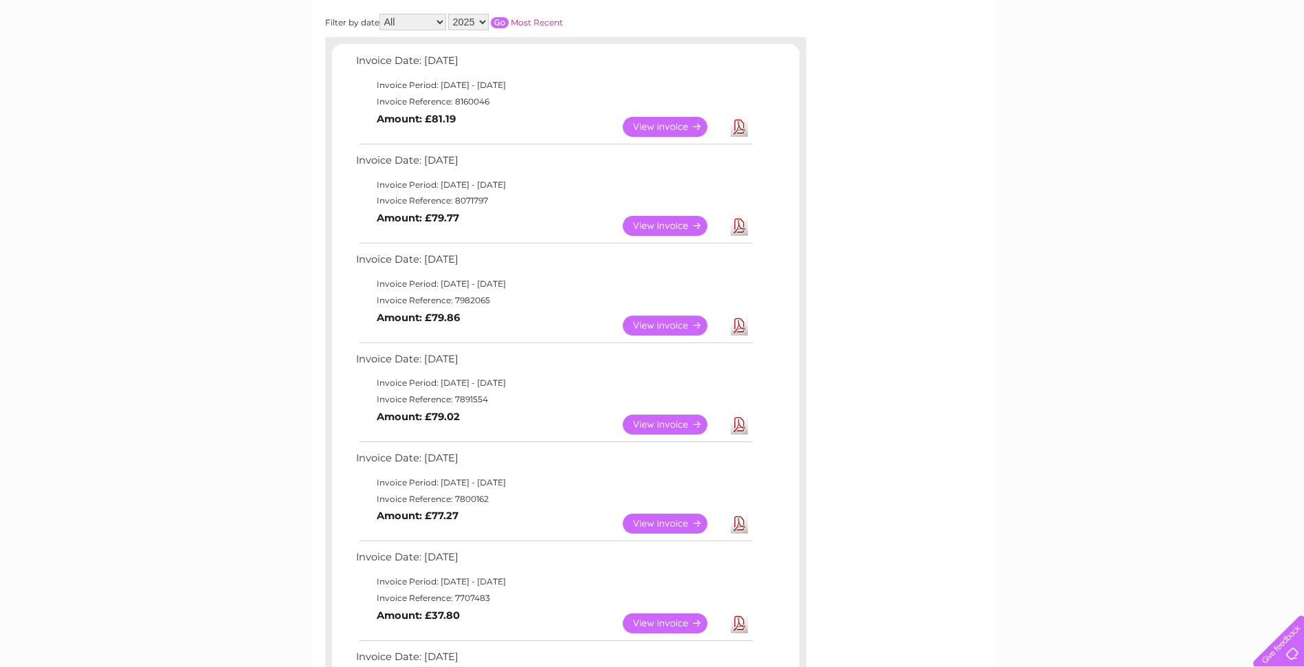
click at [643, 518] on link "View" at bounding box center [673, 523] width 101 height 20
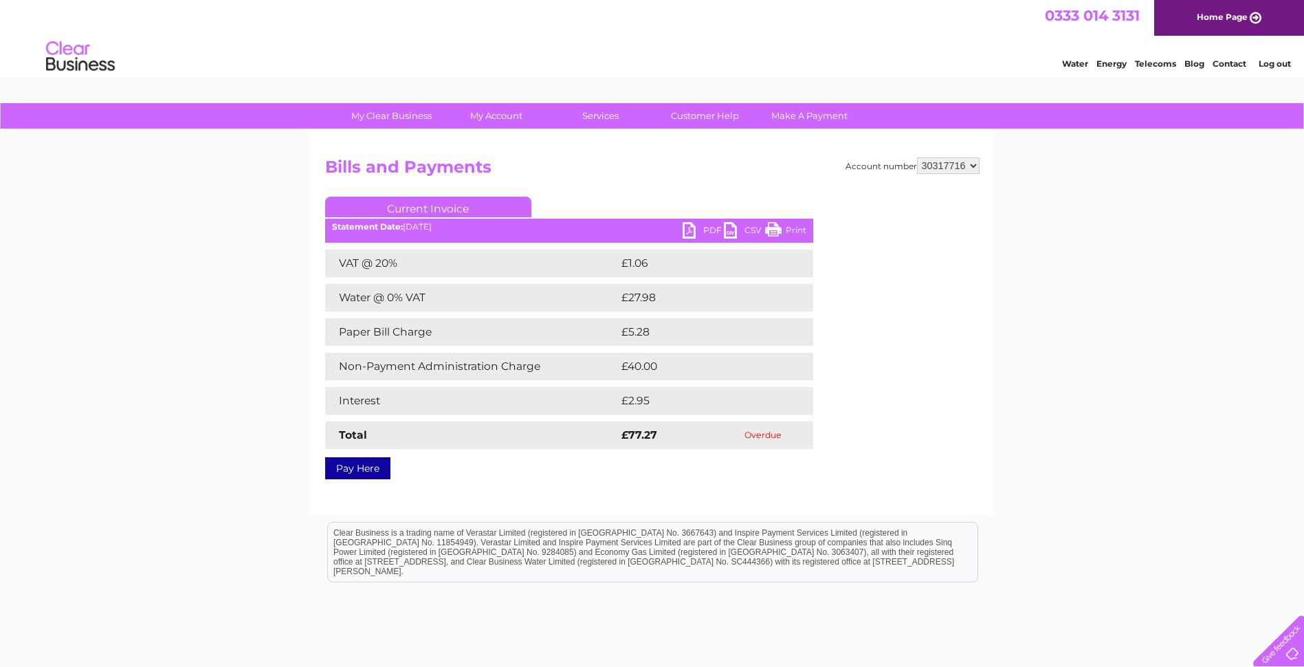
click at [686, 225] on link "PDF" at bounding box center [702, 232] width 41 height 20
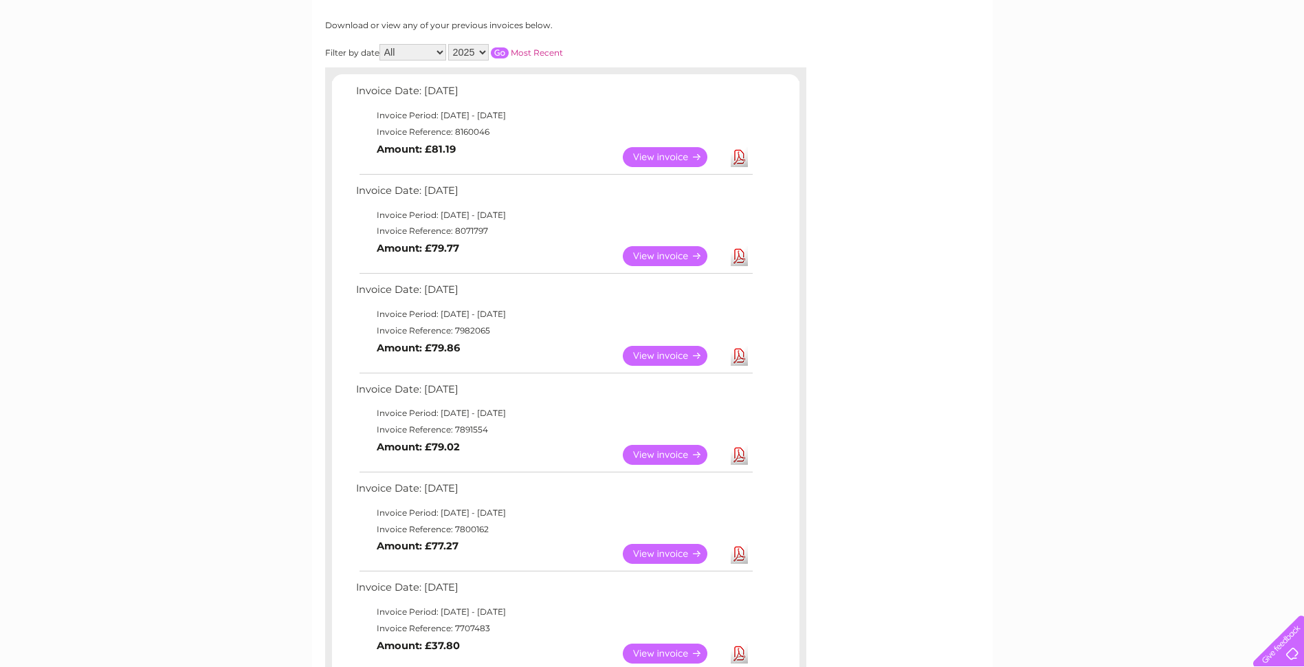
scroll to position [1, 0]
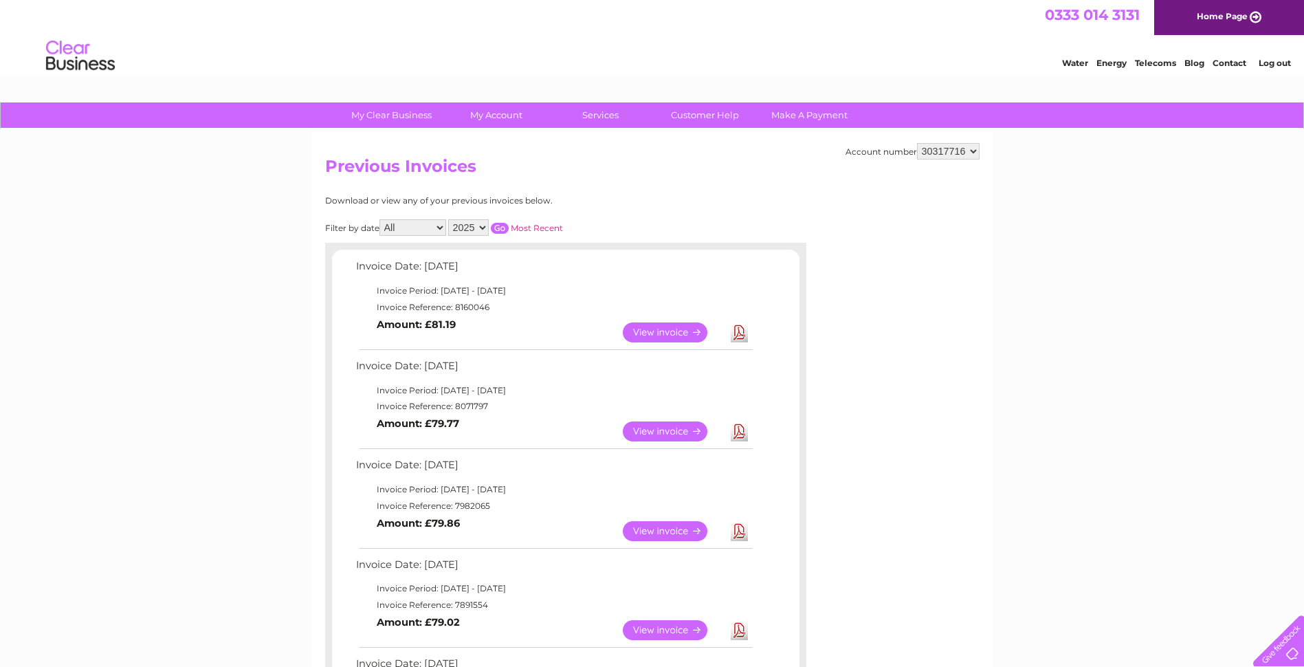
click at [971, 151] on select "30314358 30314752 30317716 30317748" at bounding box center [948, 151] width 63 height 16
select select "30317748"
click at [917, 143] on select "30314358 30314752 30317716 30317748" at bounding box center [948, 151] width 63 height 16
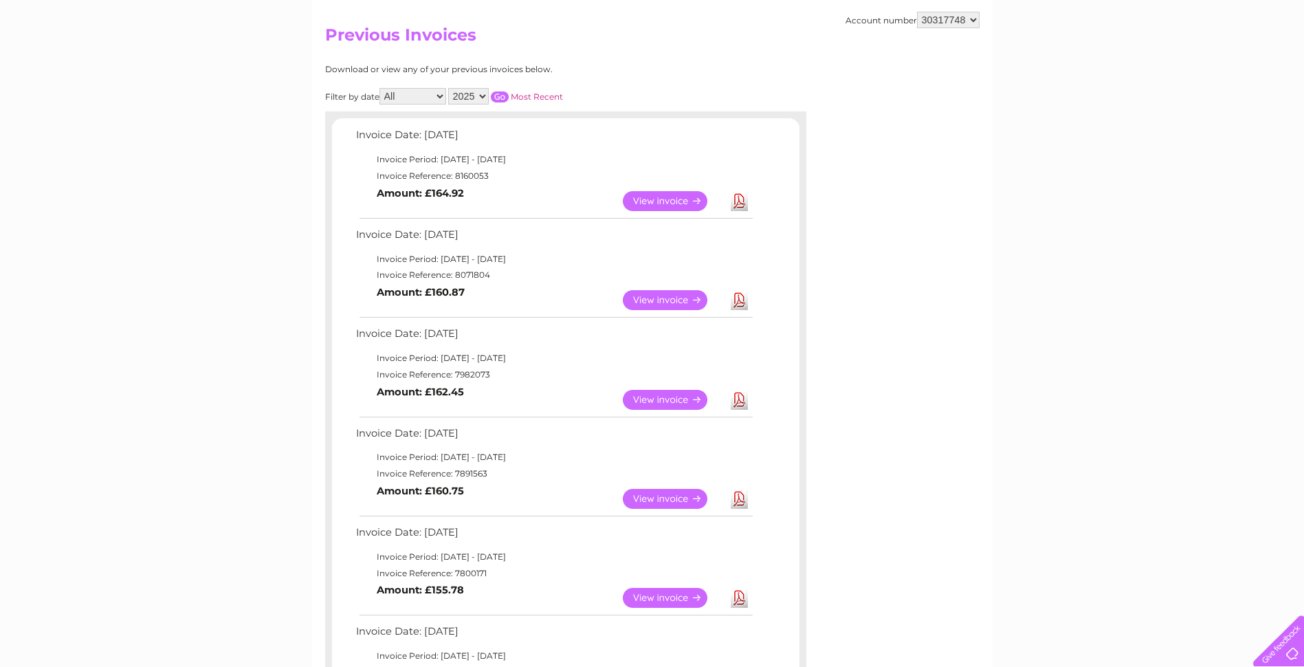
scroll to position [137, 0]
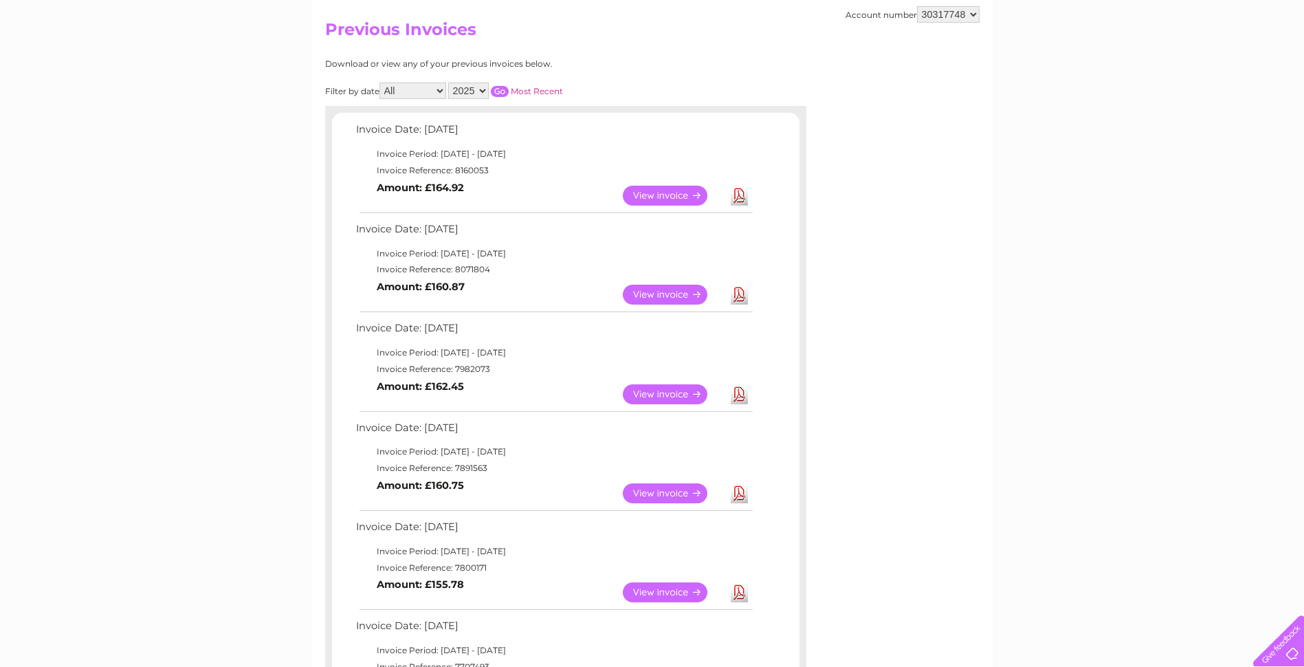
click at [657, 490] on link "View" at bounding box center [673, 493] width 101 height 20
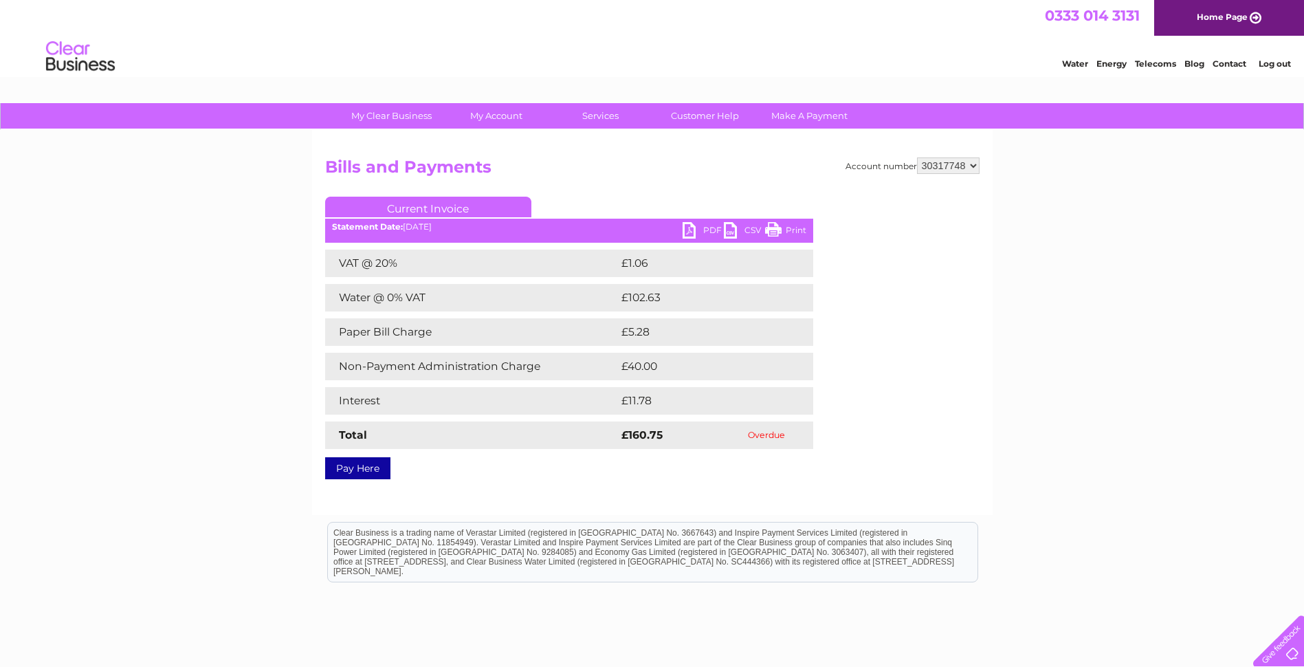
click at [688, 230] on link "PDF" at bounding box center [702, 232] width 41 height 20
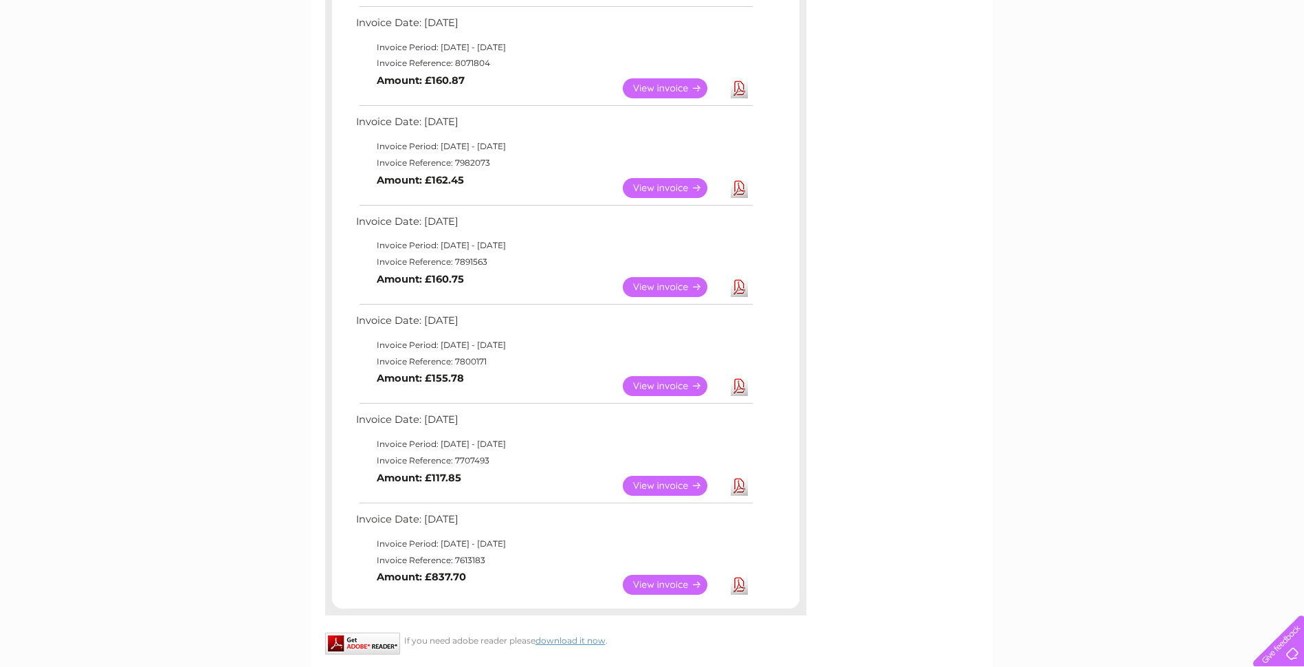
scroll to position [412, 0]
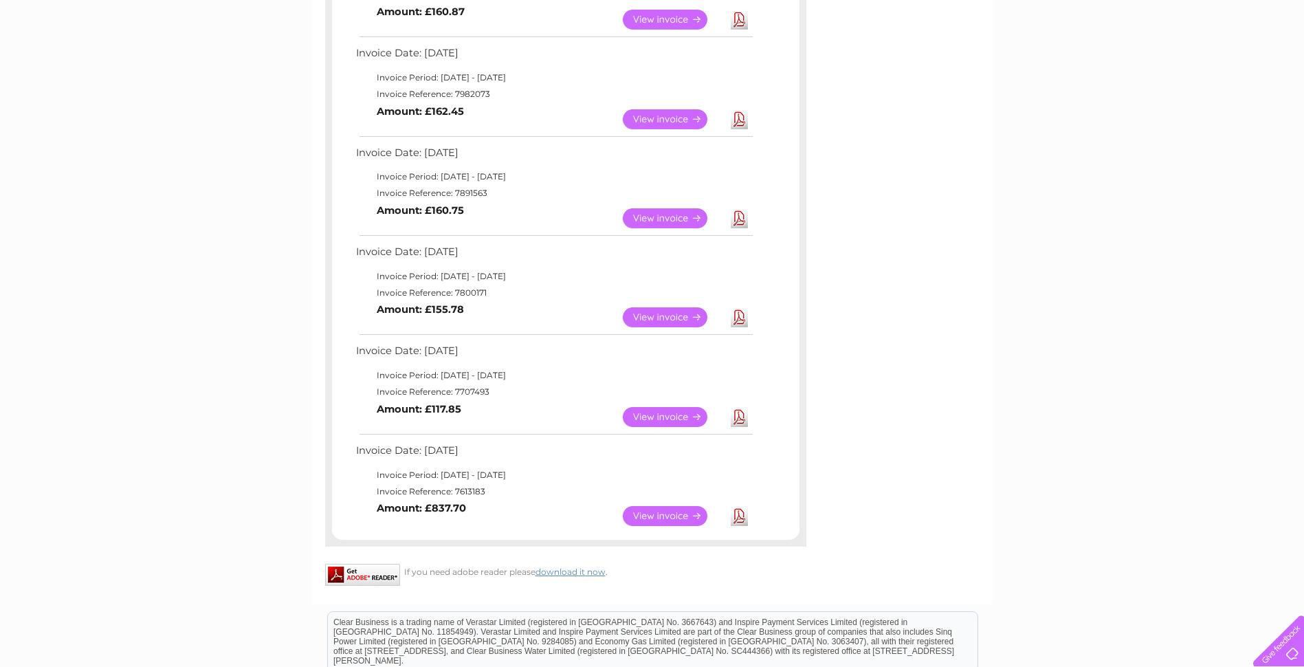
click at [665, 311] on link "View" at bounding box center [673, 317] width 101 height 20
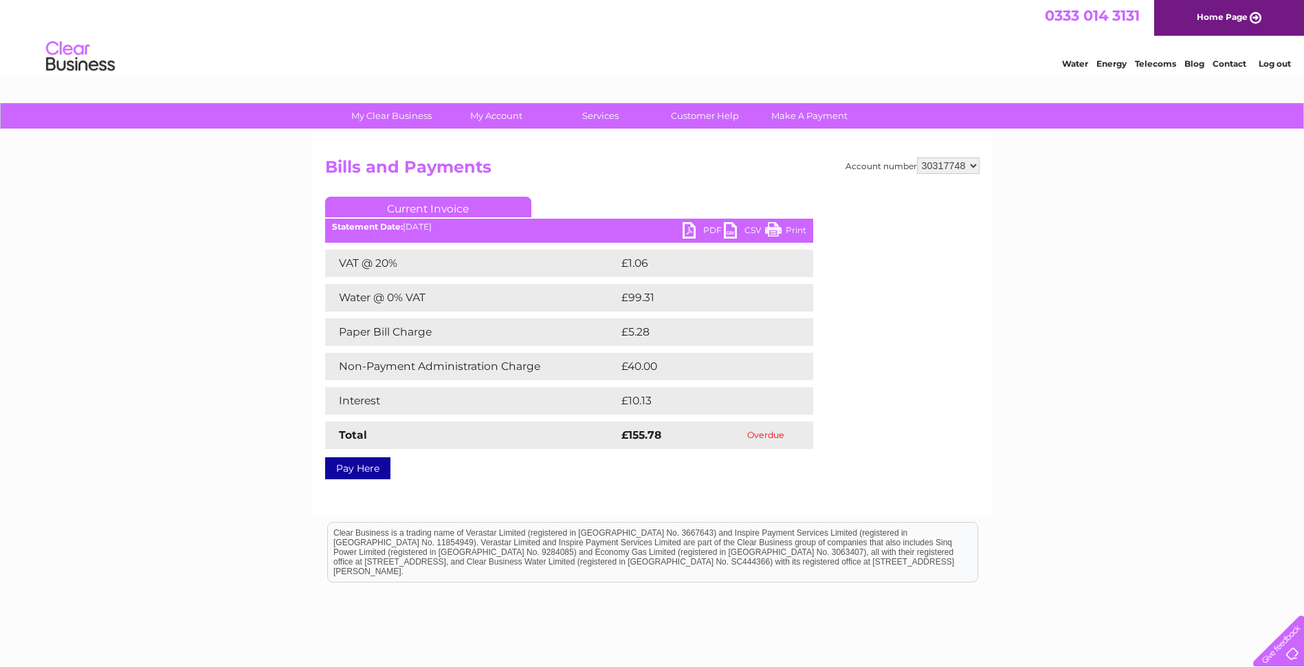
click at [690, 233] on link "PDF" at bounding box center [702, 232] width 41 height 20
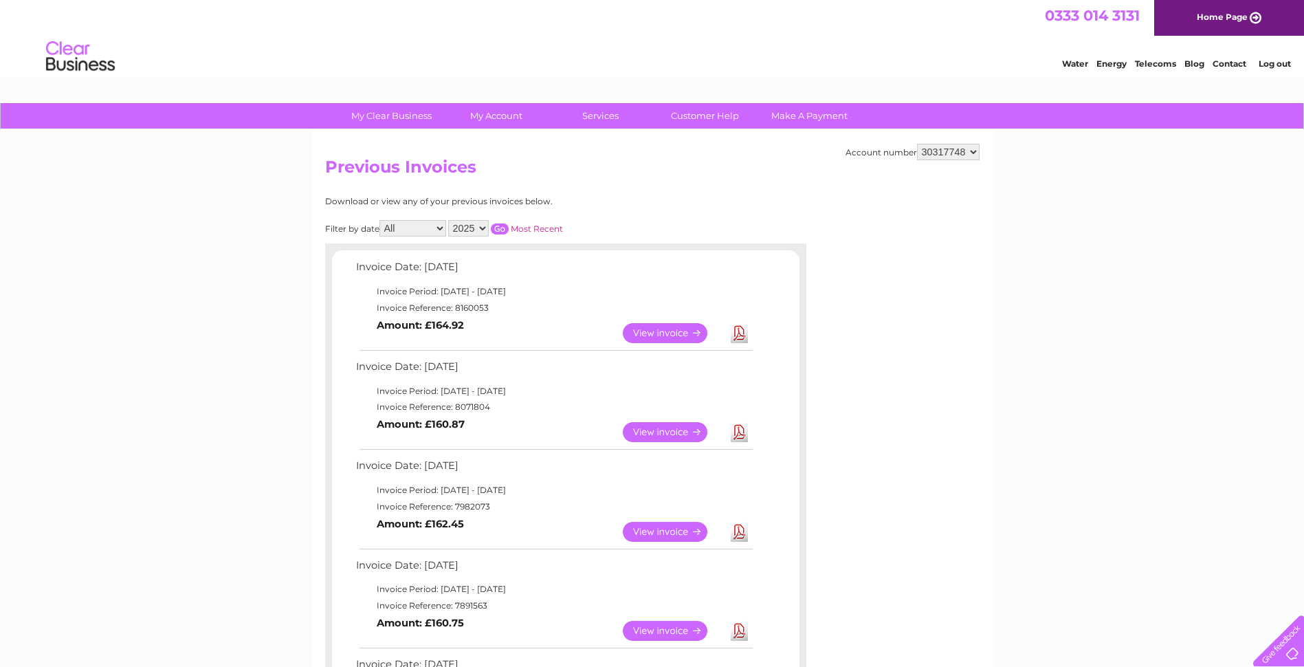
click at [971, 151] on select "30314358 30314752 30317716 30317748" at bounding box center [948, 152] width 63 height 16
click at [739, 194] on div "Account number 30314358 30314752 30317716 30317748 Previous Invoices Download o…" at bounding box center [652, 573] width 680 height 887
